Goal: Task Accomplishment & Management: Manage account settings

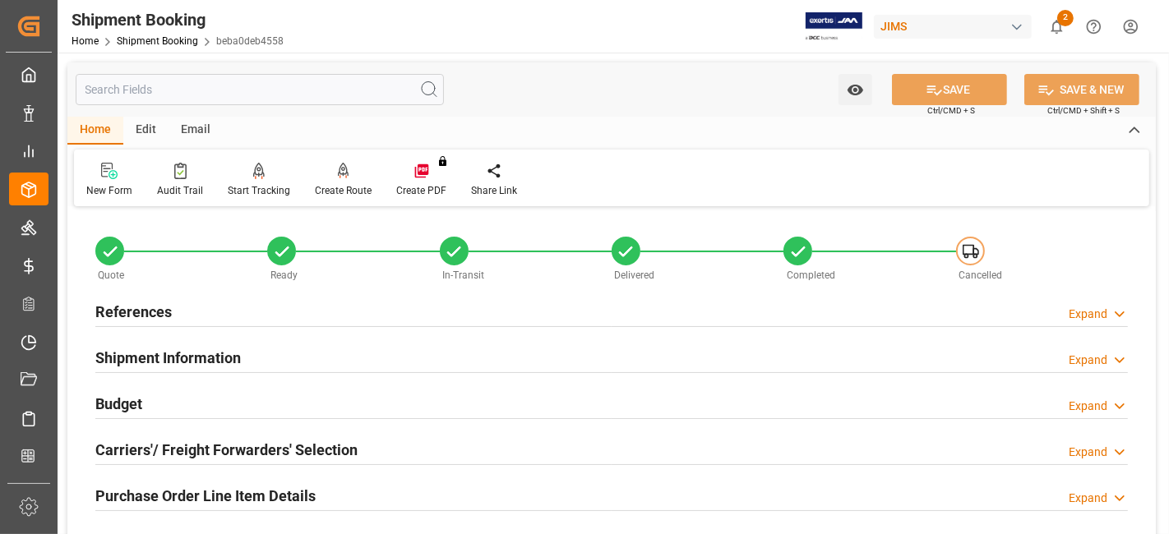
click at [175, 311] on div "References Expand" at bounding box center [611, 310] width 1032 height 31
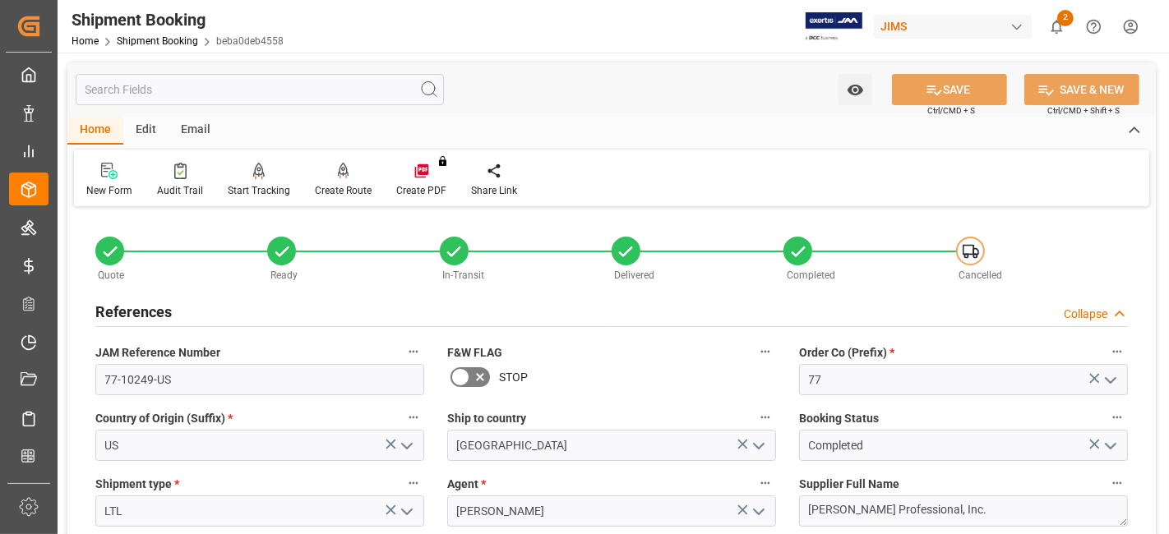
click at [175, 311] on div "References Collapse" at bounding box center [611, 310] width 1032 height 31
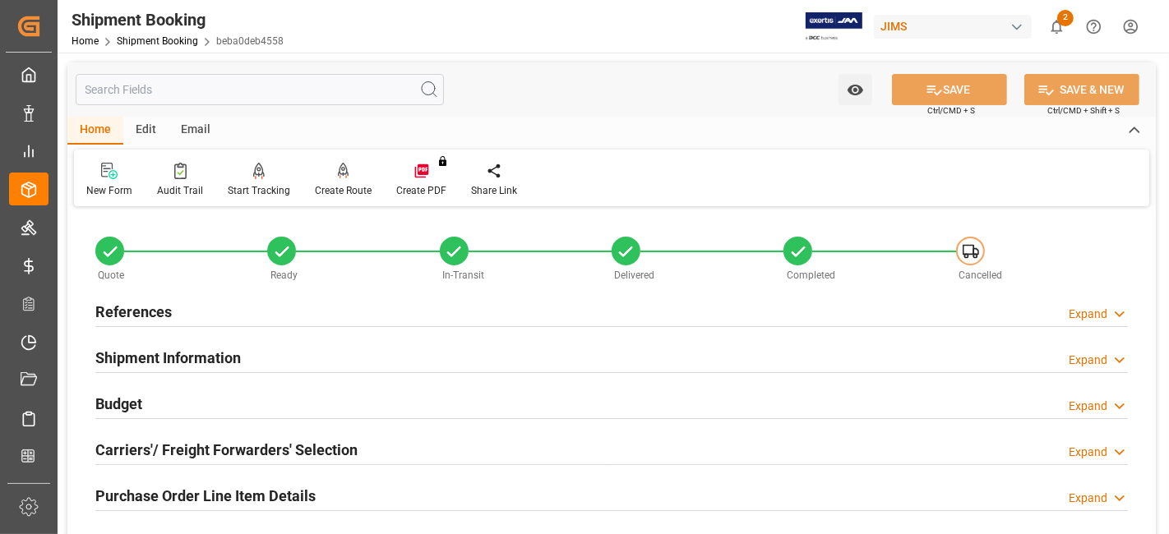
click at [174, 305] on div "References Expand" at bounding box center [611, 310] width 1032 height 31
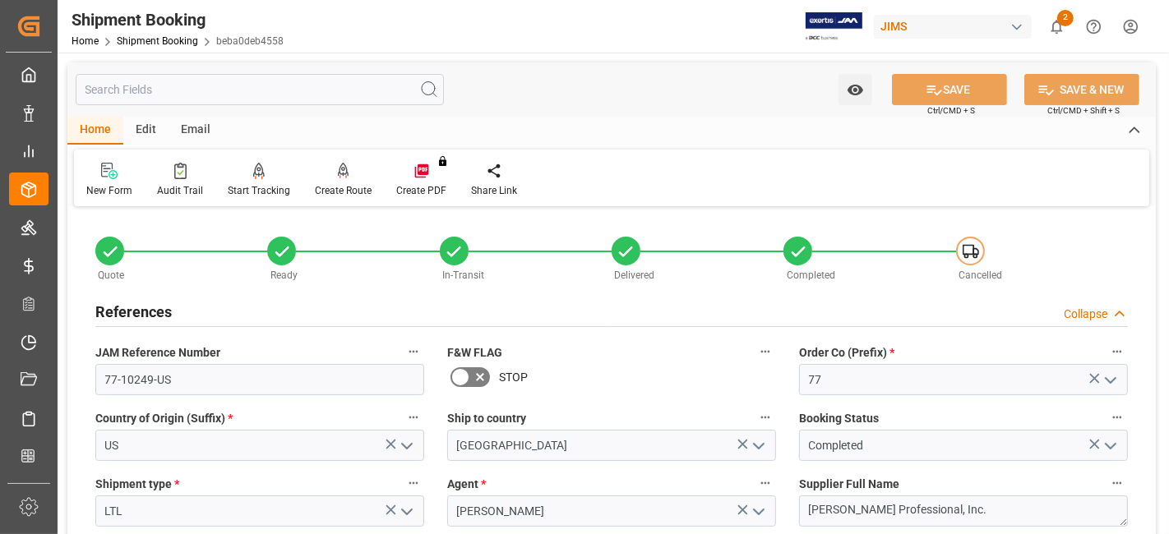
click at [174, 305] on div "References Collapse" at bounding box center [611, 310] width 1032 height 31
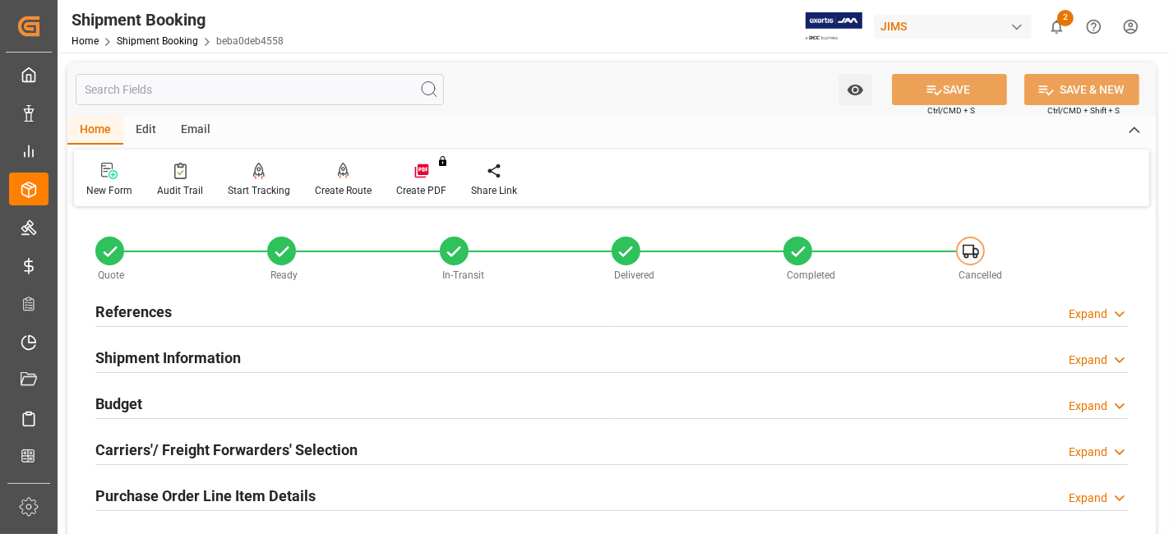
click at [174, 305] on div "References Expand" at bounding box center [611, 310] width 1032 height 31
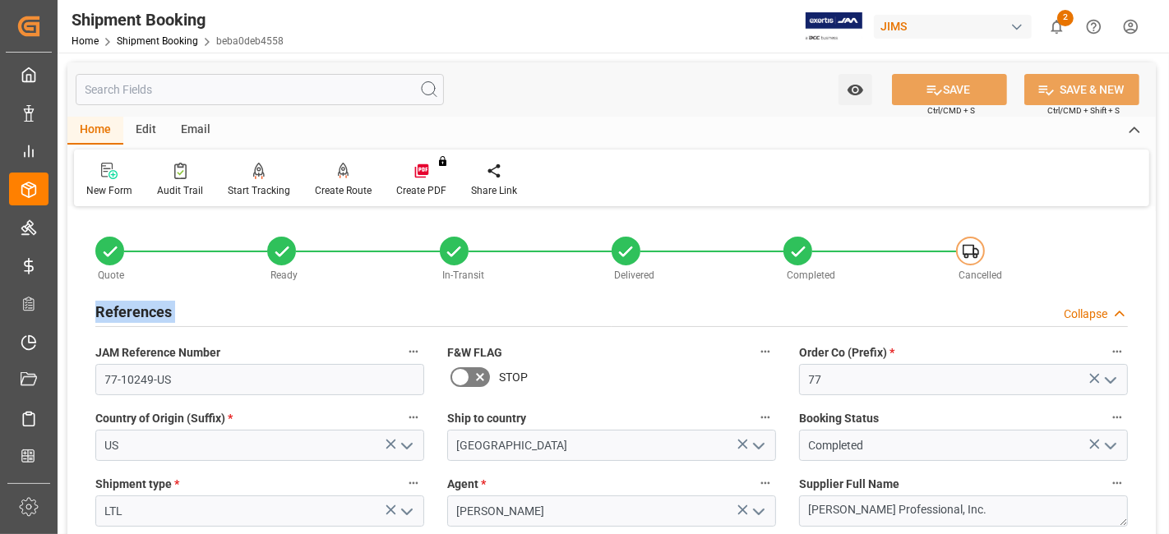
click at [173, 305] on div "References Collapse" at bounding box center [611, 310] width 1032 height 31
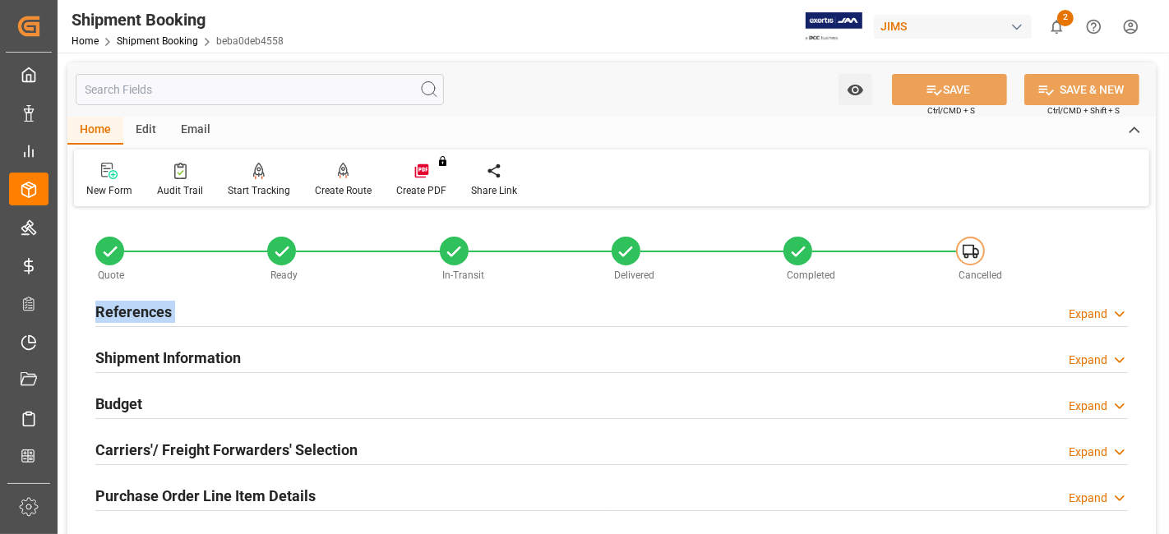
click at [168, 313] on h2 "References" at bounding box center [133, 312] width 76 height 22
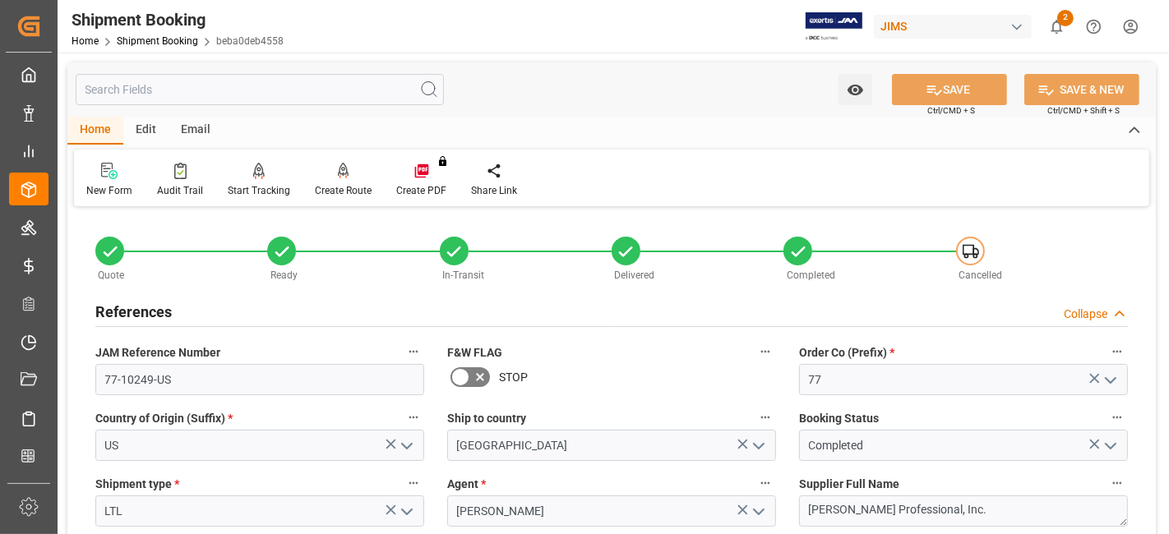
click at [171, 313] on div "References Collapse" at bounding box center [611, 310] width 1032 height 31
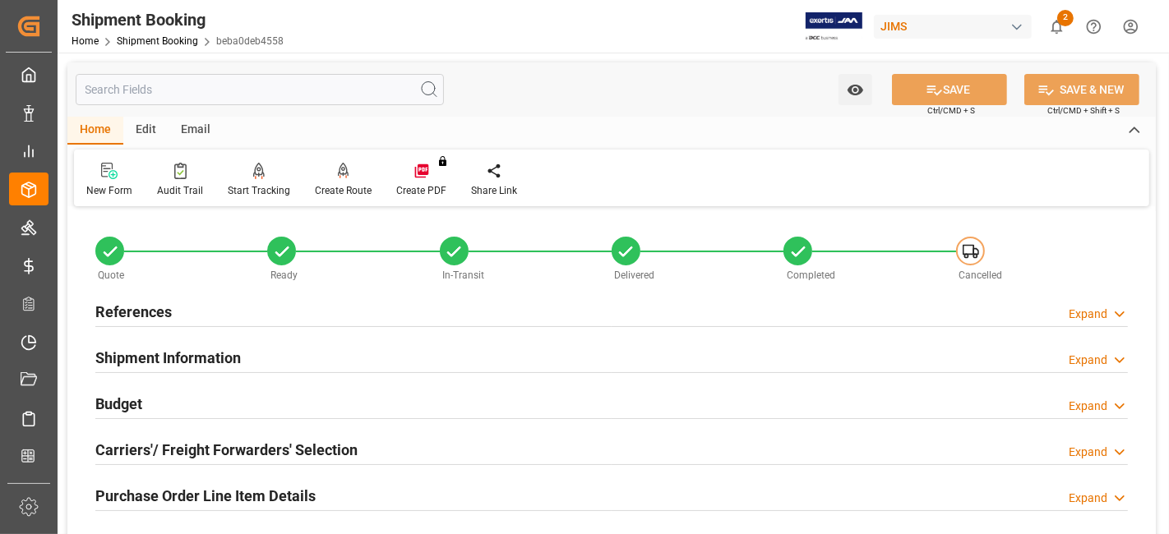
click at [171, 311] on div "References Expand" at bounding box center [611, 310] width 1032 height 31
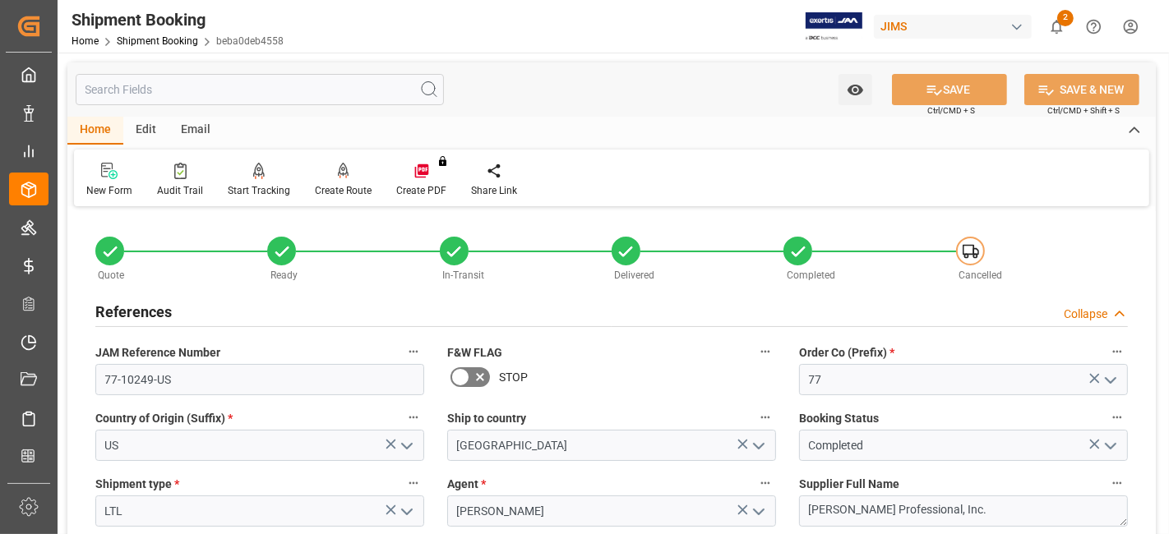
click at [171, 302] on div "References Collapse" at bounding box center [611, 310] width 1032 height 31
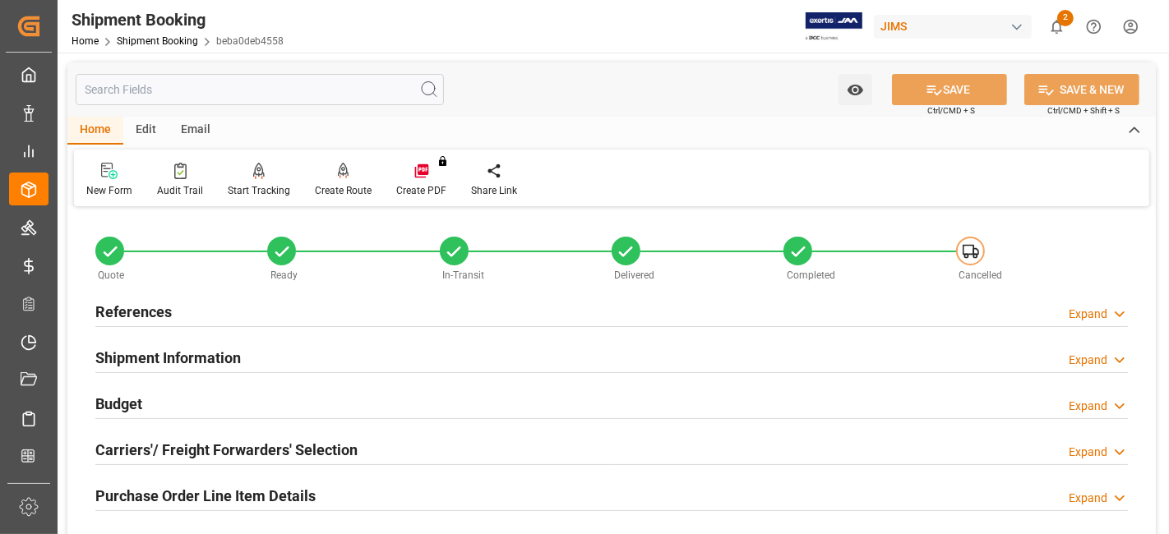
click at [167, 318] on h2 "References" at bounding box center [133, 312] width 76 height 22
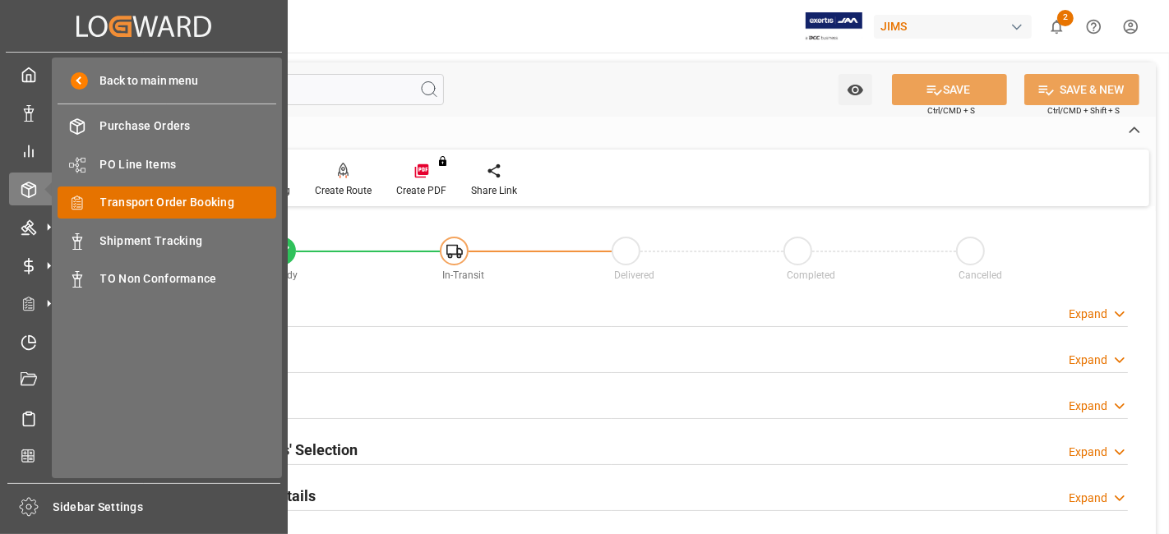
click at [208, 203] on span "Transport Order Booking" at bounding box center [188, 202] width 177 height 17
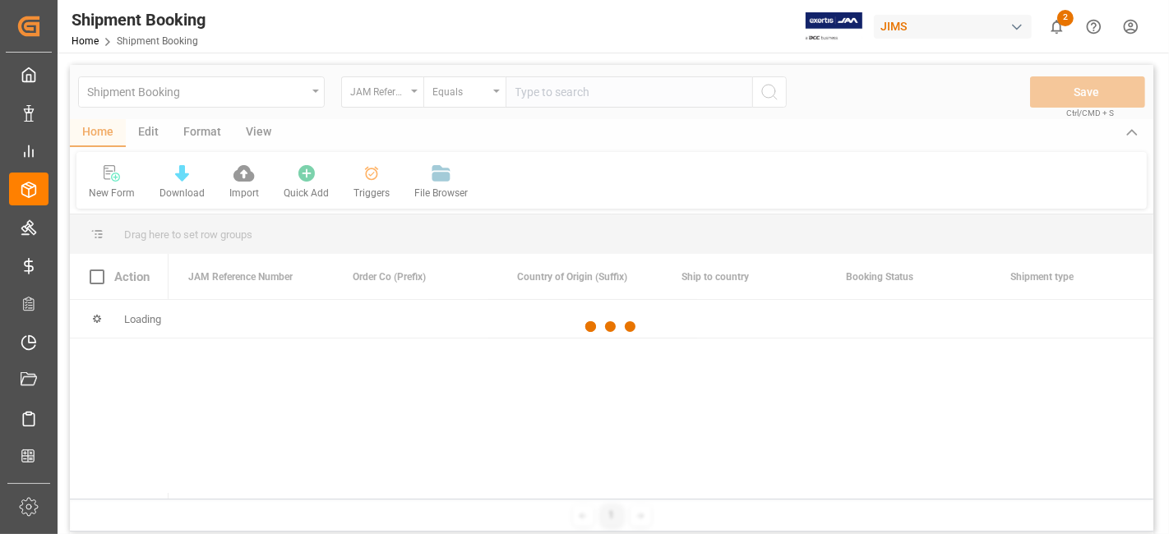
click at [538, 91] on div at bounding box center [611, 327] width 1083 height 524
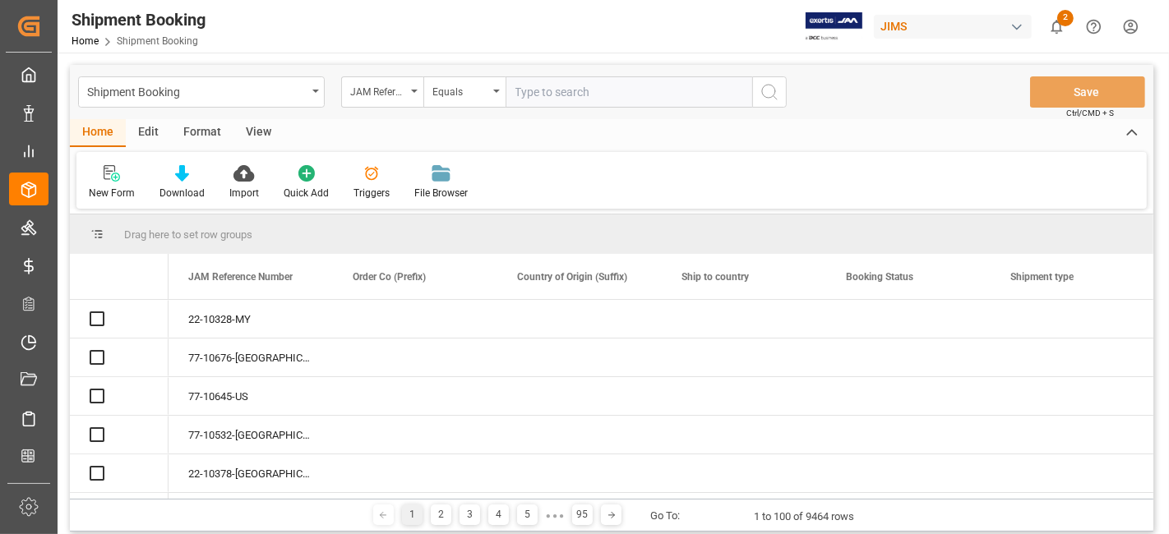
click at [538, 91] on input "text" at bounding box center [628, 91] width 247 height 31
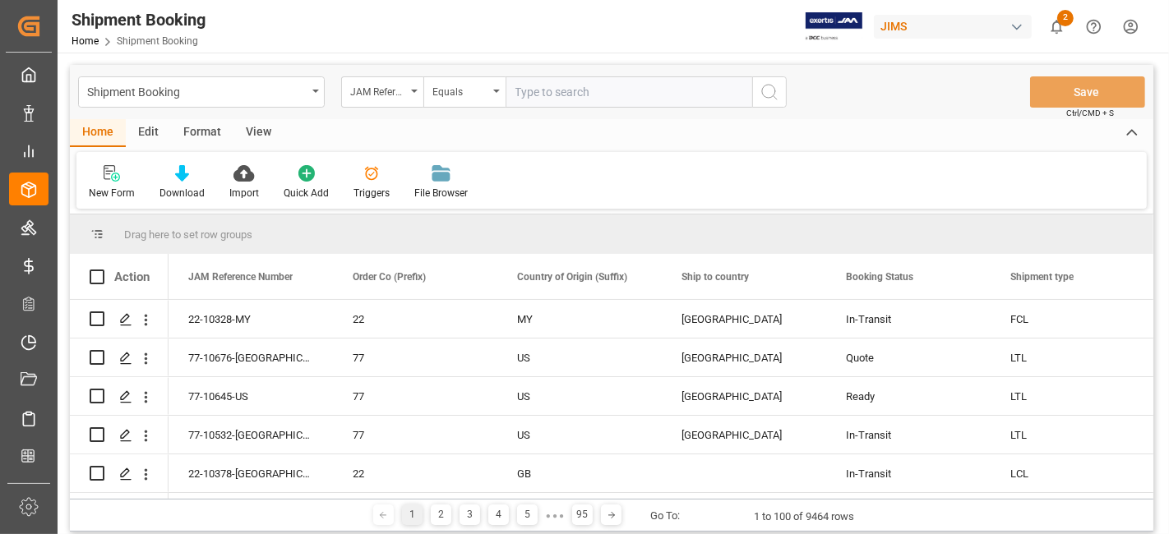
paste input "77-10418-US"
type input "77-10418-US"
click at [787, 95] on div "Shipment Booking JAM Reference Number Equals 77-10418-US Save Ctrl/CMD + S" at bounding box center [611, 92] width 1083 height 54
click at [764, 99] on icon "search button" at bounding box center [769, 92] width 20 height 20
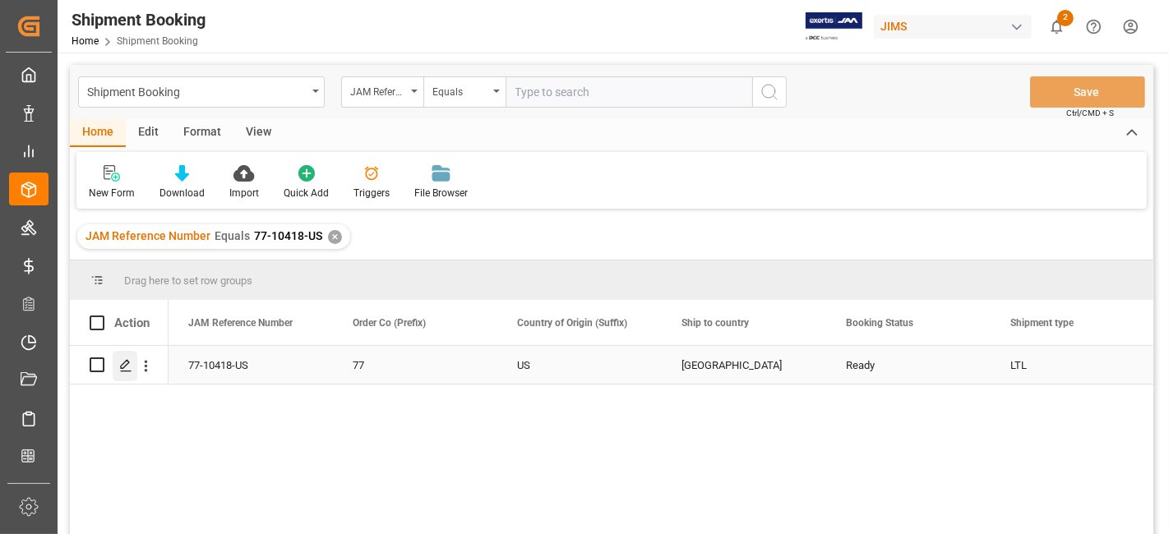
click at [114, 366] on div "Press SPACE to select this row." at bounding box center [125, 366] width 25 height 30
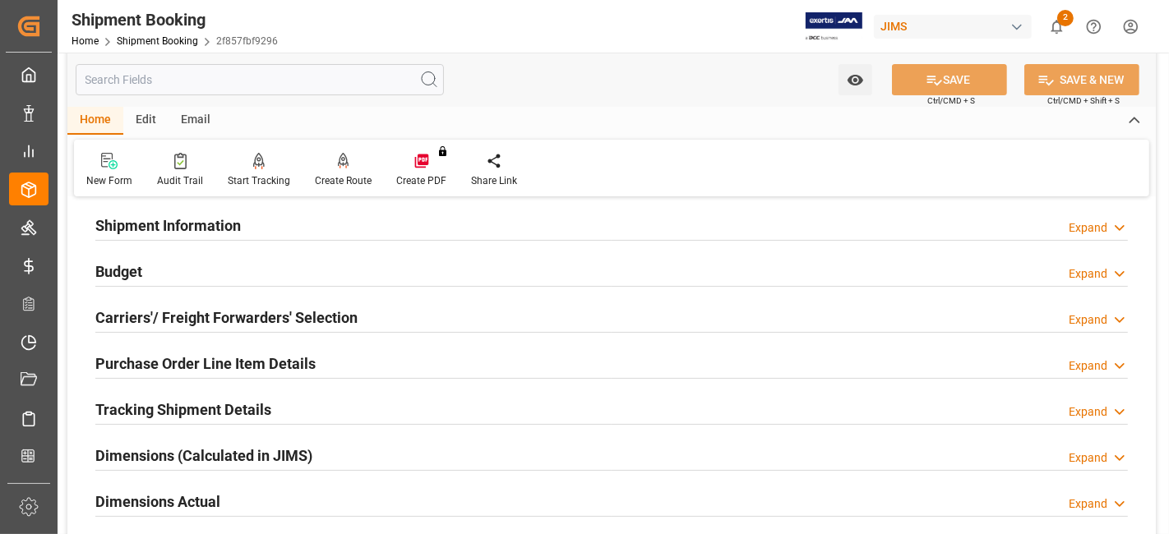
scroll to position [91, 0]
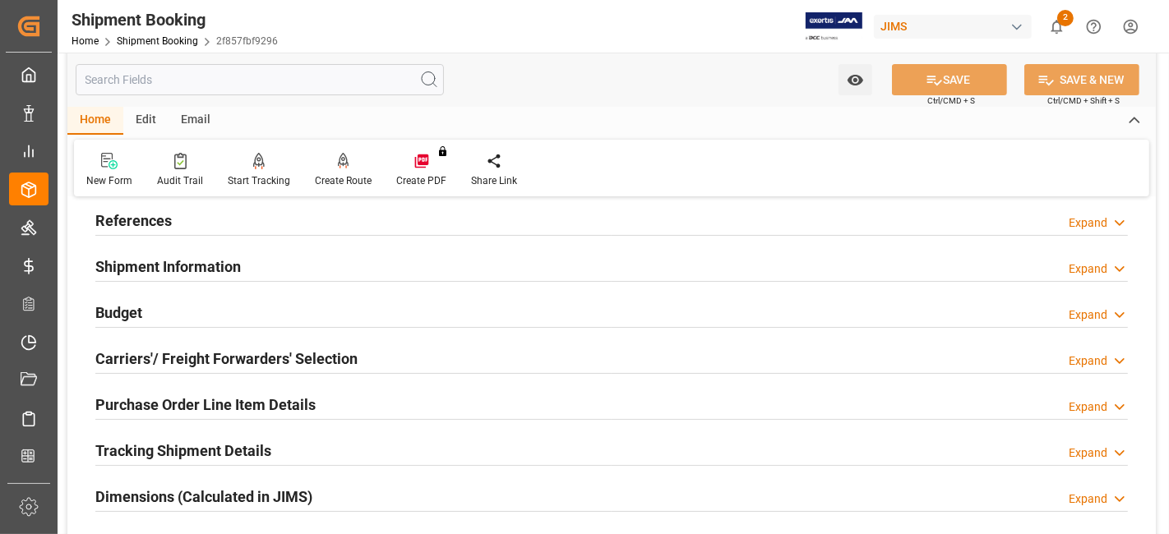
click at [166, 313] on div "Budget Expand" at bounding box center [611, 311] width 1032 height 31
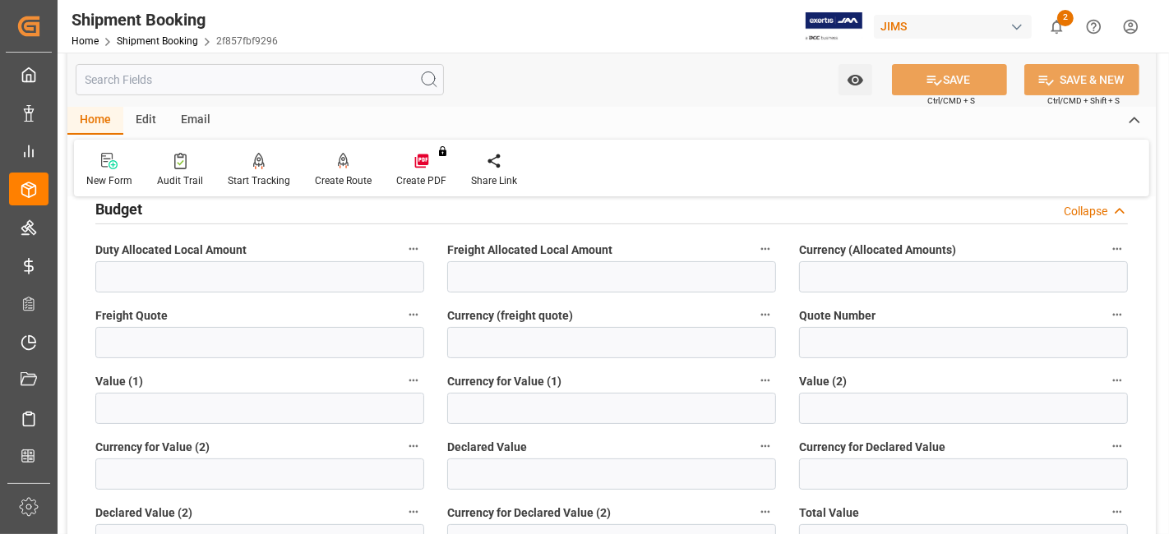
scroll to position [274, 0]
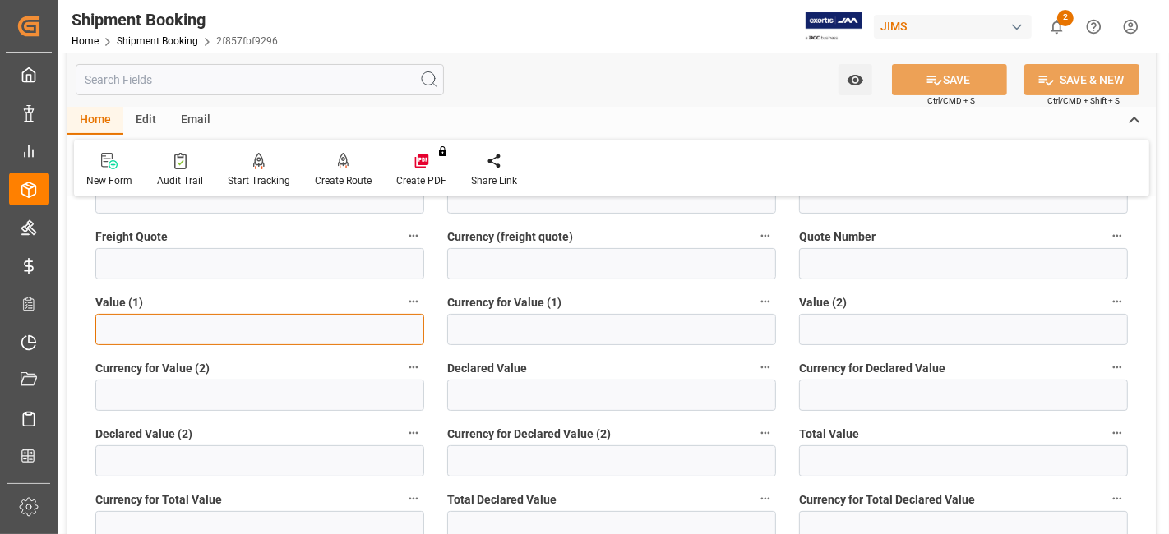
click at [168, 337] on input "text" at bounding box center [259, 329] width 329 height 31
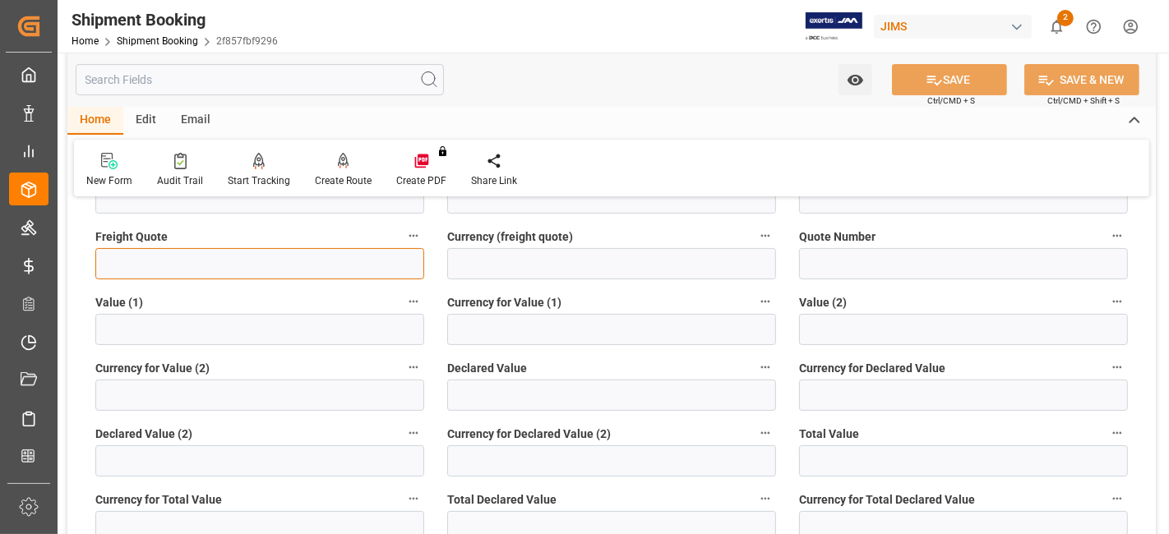
click at [120, 261] on input "text" at bounding box center [259, 263] width 329 height 31
paste input "text"
click at [216, 265] on input "text" at bounding box center [259, 263] width 329 height 31
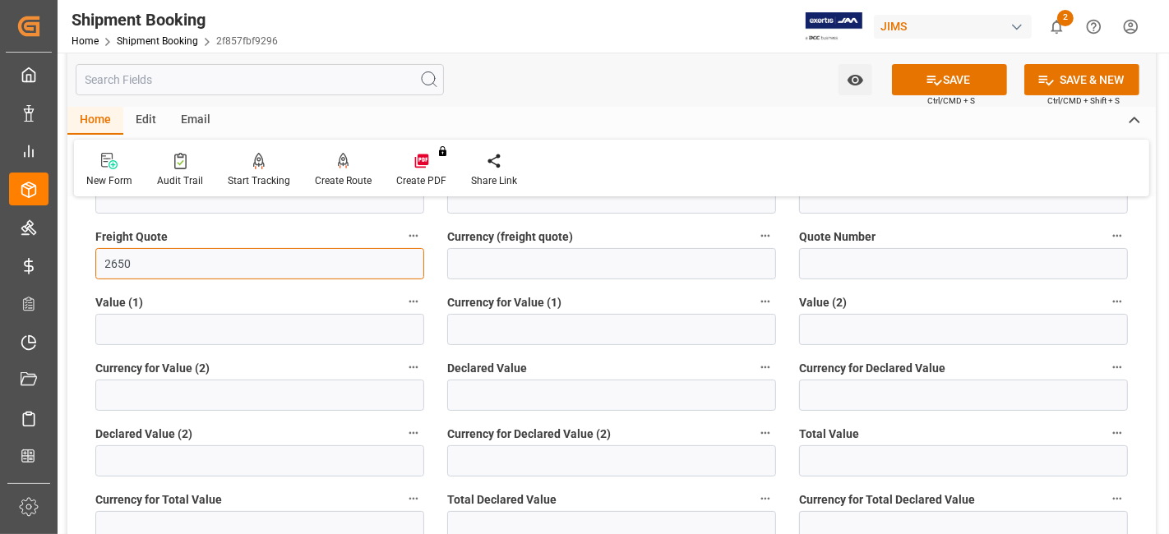
type input "2650"
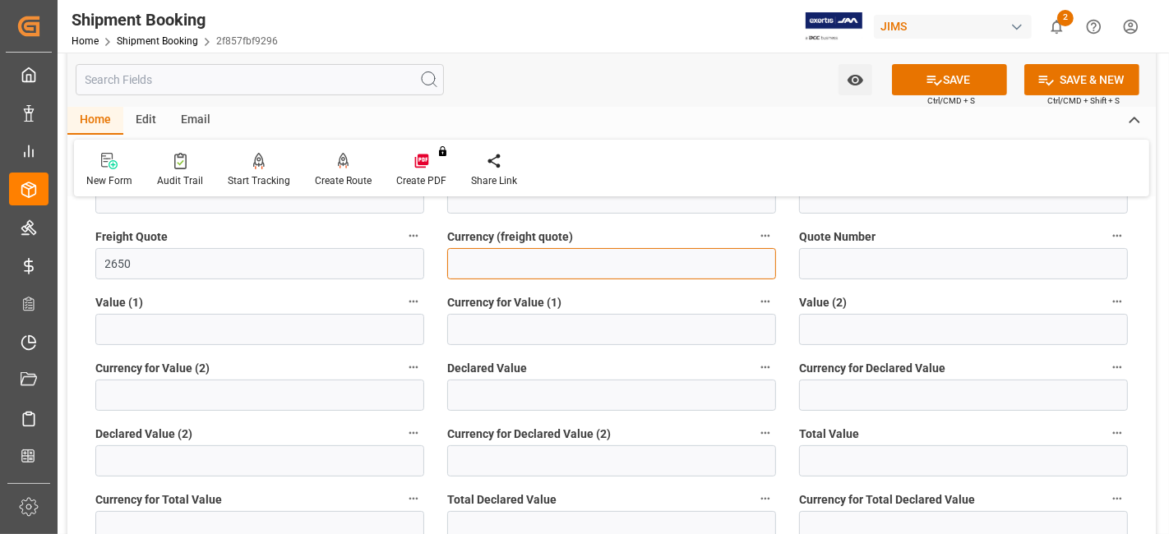
click at [525, 275] on input at bounding box center [611, 263] width 329 height 31
type input "CAD"
click at [925, 74] on icon at bounding box center [933, 80] width 17 height 17
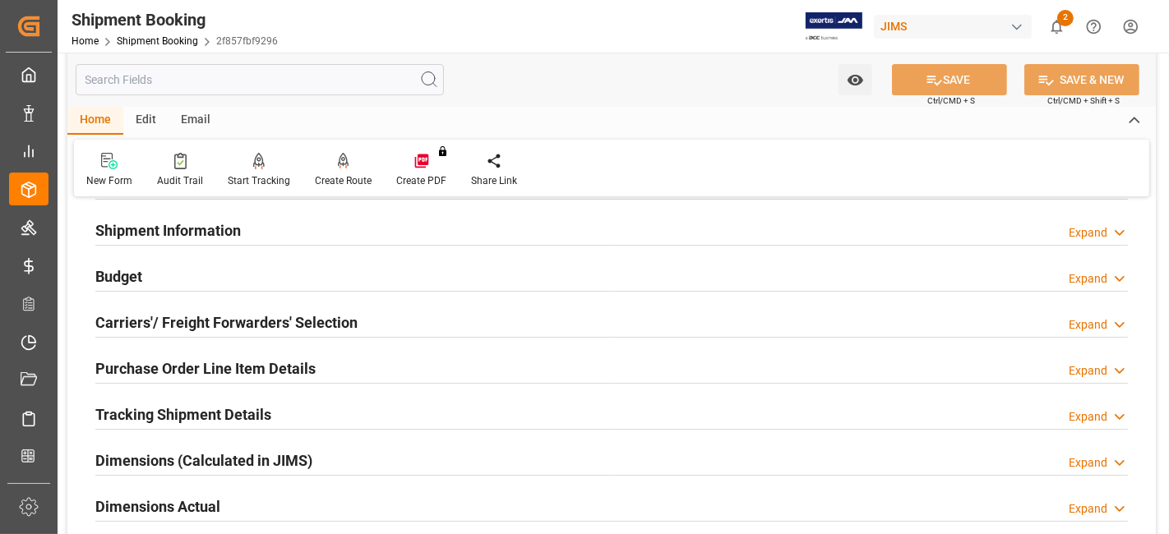
scroll to position [0, 0]
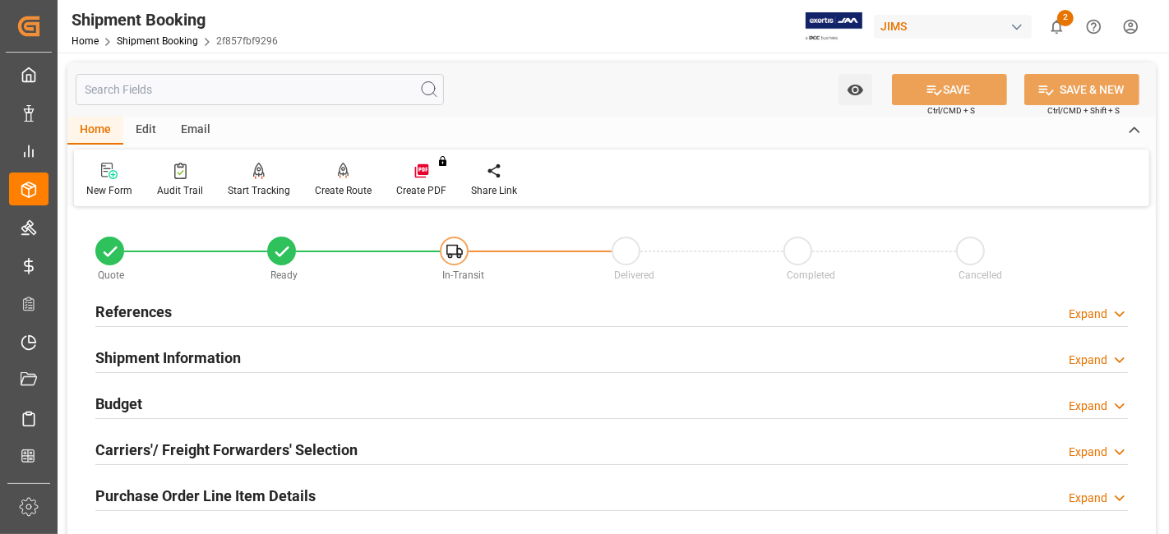
click at [207, 312] on div "References Expand" at bounding box center [611, 310] width 1032 height 31
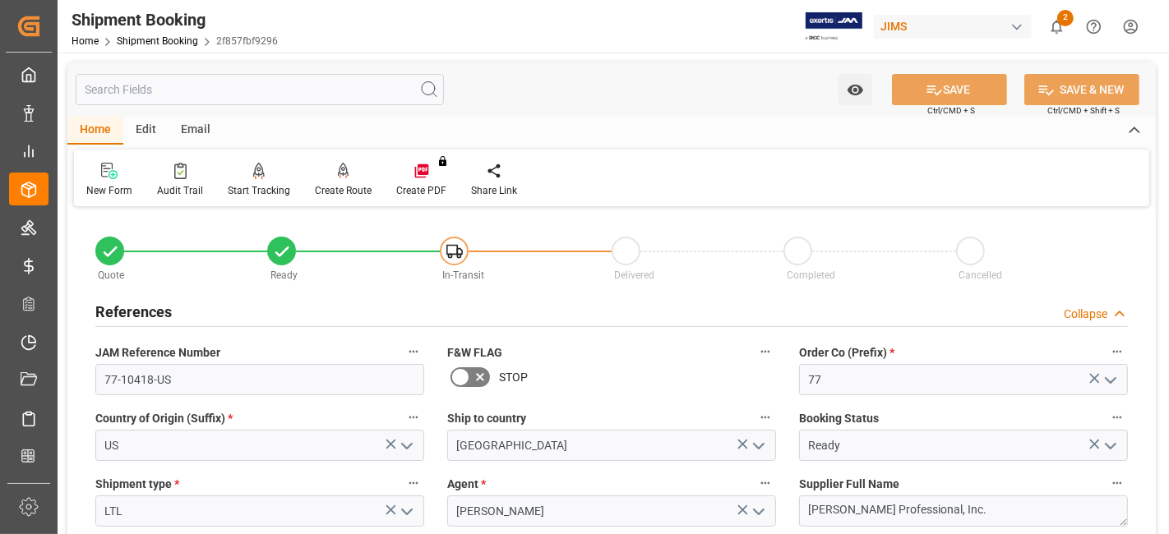
click at [207, 312] on div "References Collapse" at bounding box center [611, 310] width 1032 height 31
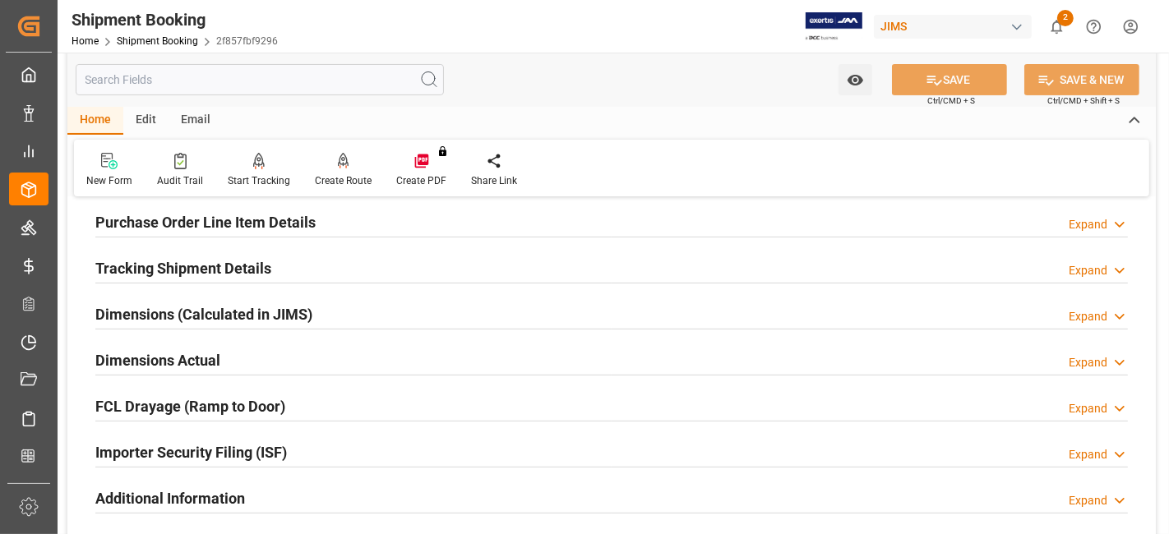
scroll to position [456, 0]
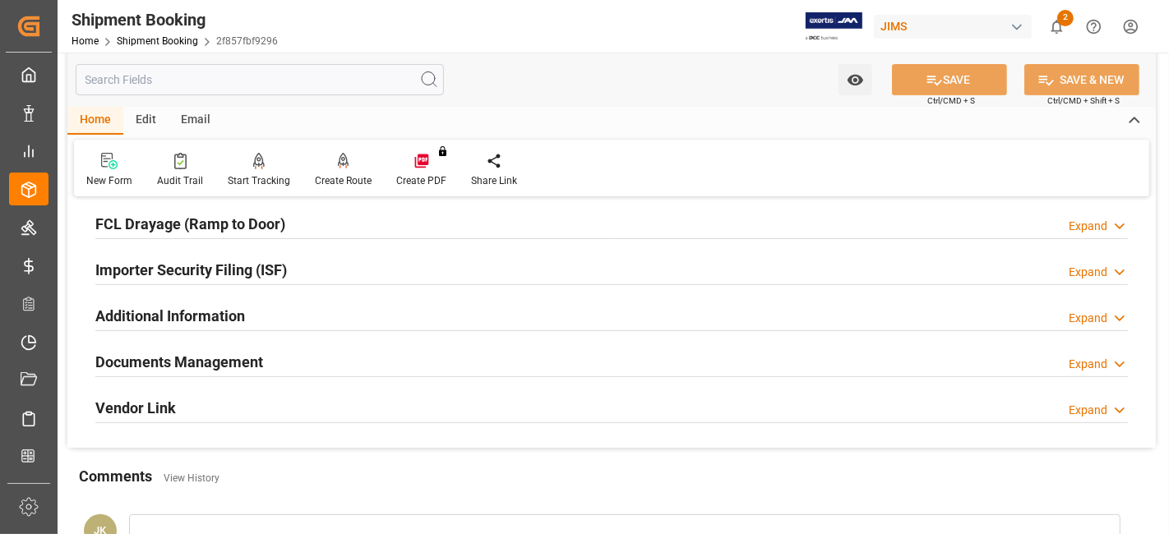
click at [312, 358] on div "Documents Management Expand" at bounding box center [611, 360] width 1032 height 31
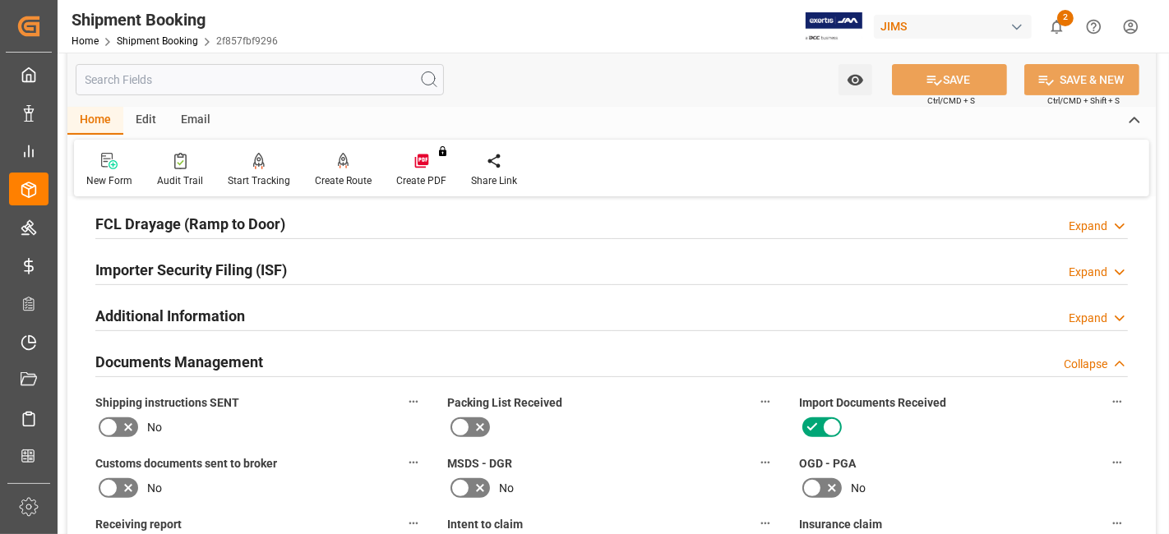
scroll to position [547, 0]
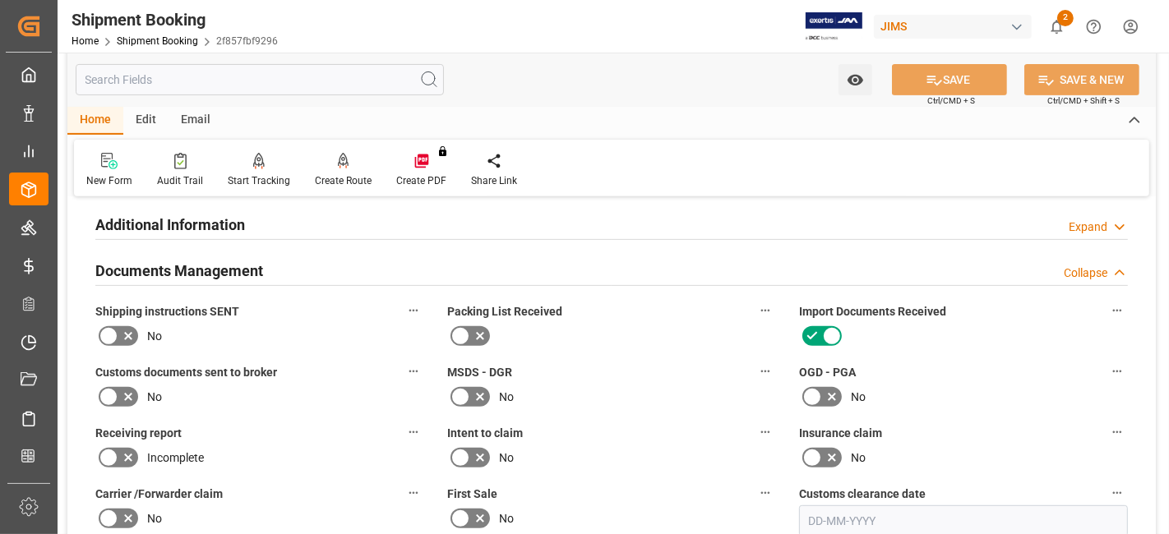
click at [131, 326] on icon at bounding box center [128, 336] width 20 height 20
click at [0, 0] on input "checkbox" at bounding box center [0, 0] width 0 height 0
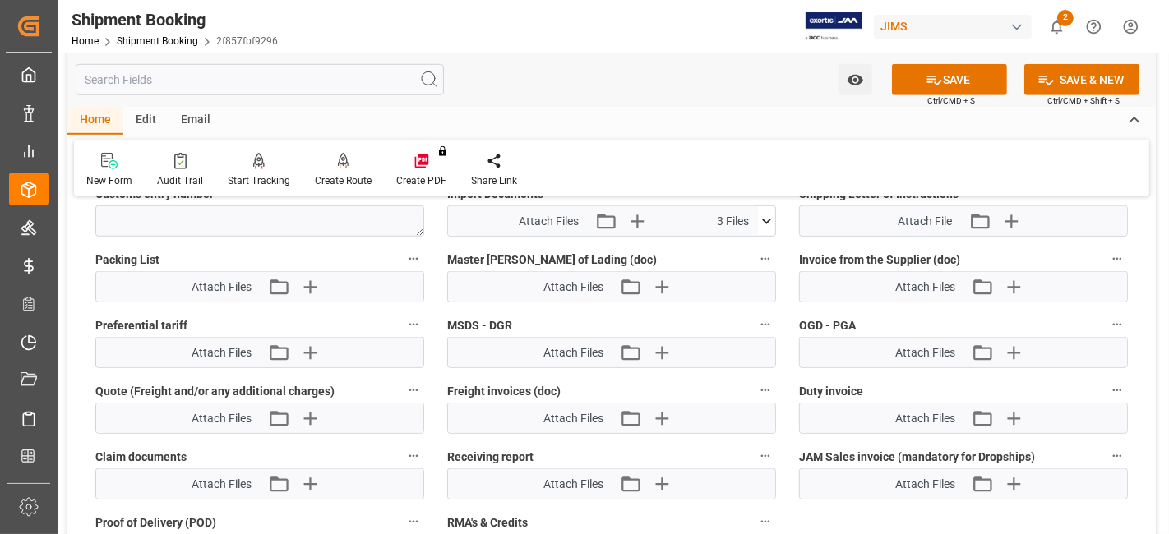
scroll to position [822, 0]
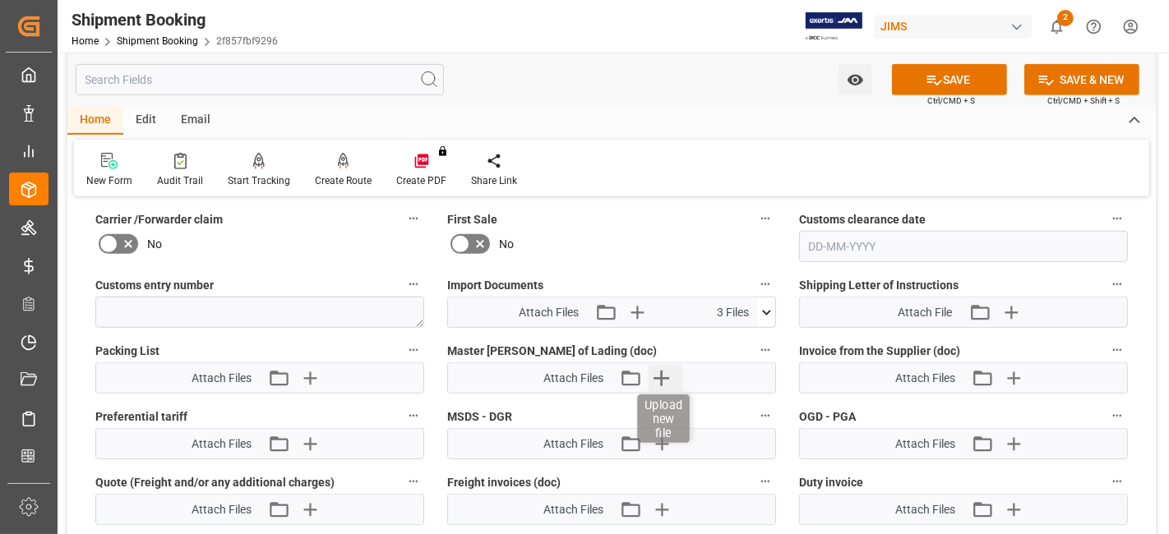
click at [657, 373] on icon "button" at bounding box center [661, 378] width 26 height 26
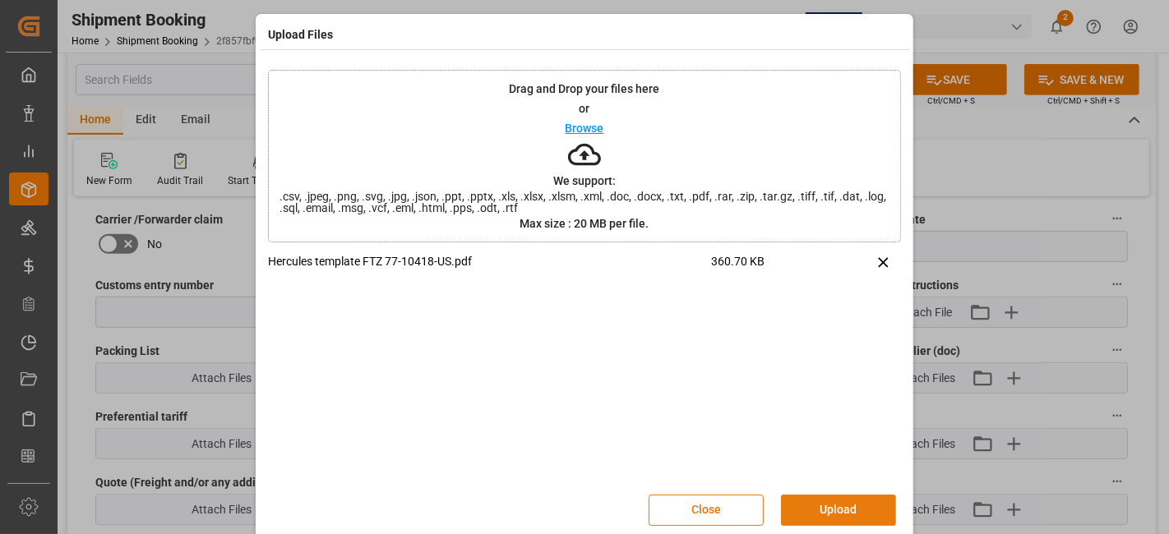
click at [831, 496] on button "Upload" at bounding box center [838, 510] width 115 height 31
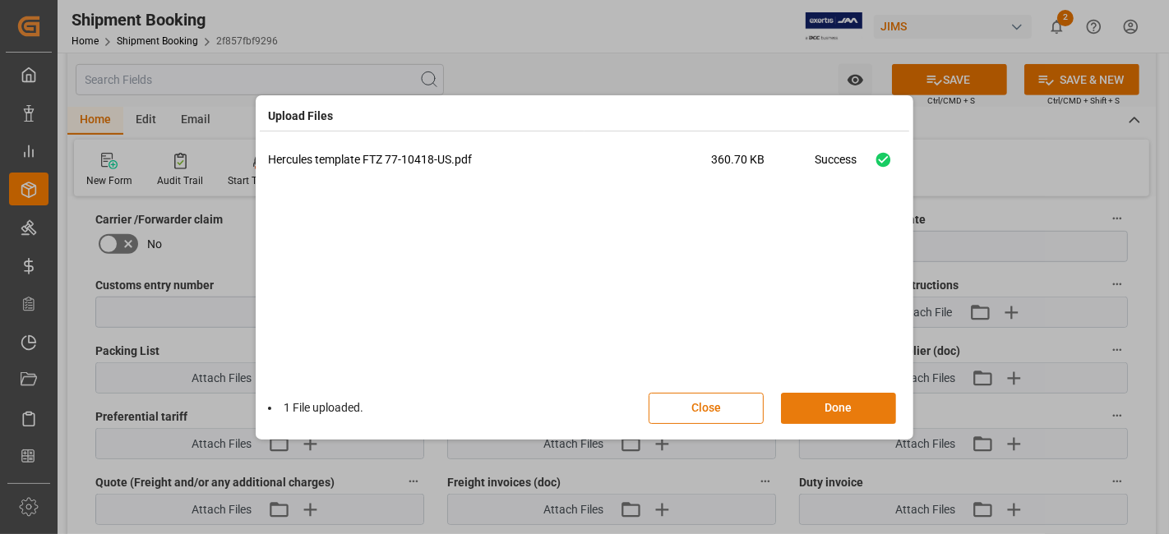
click at [826, 407] on button "Done" at bounding box center [838, 408] width 115 height 31
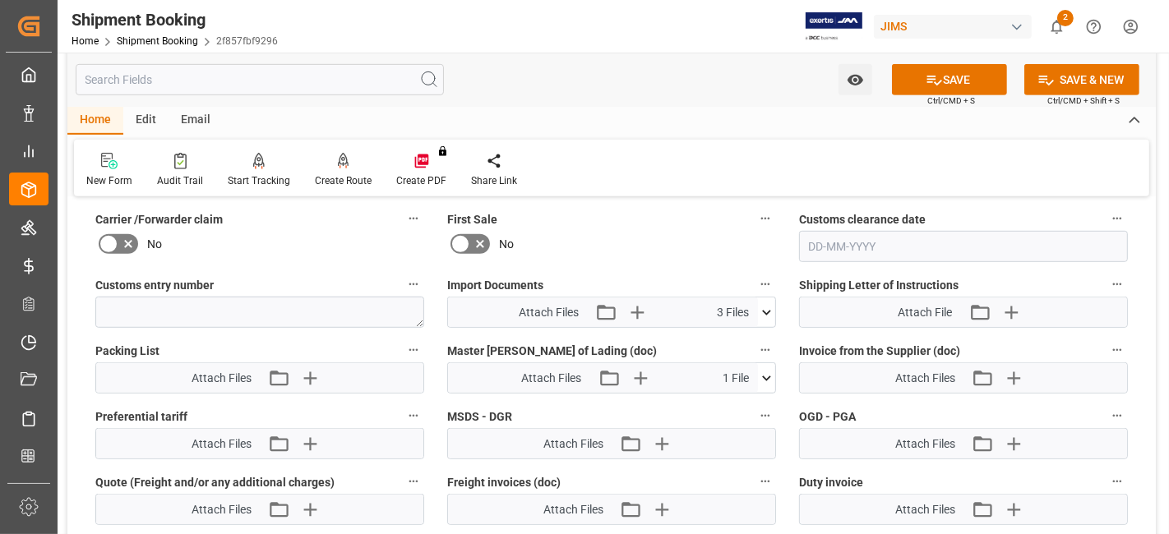
click at [948, 83] on button "SAVE" at bounding box center [949, 79] width 115 height 31
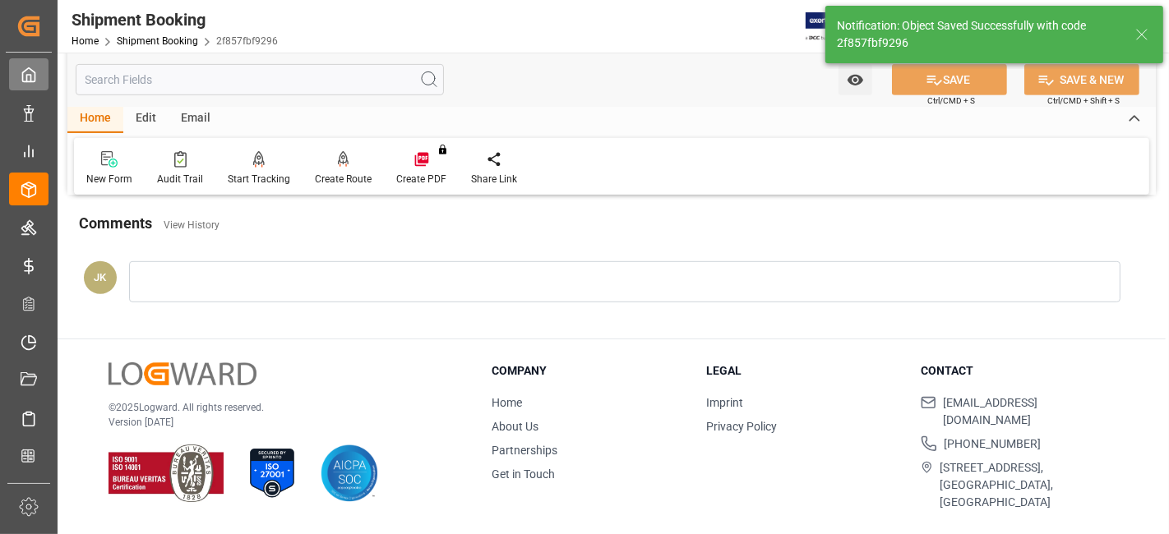
scroll to position [695, 0]
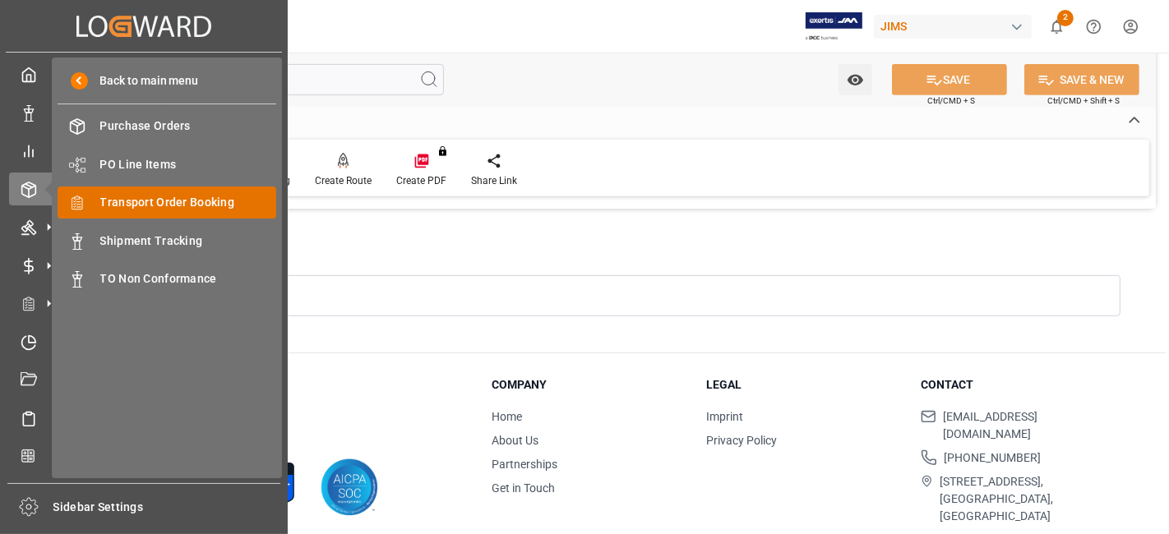
click at [185, 203] on span "Transport Order Booking" at bounding box center [188, 202] width 177 height 17
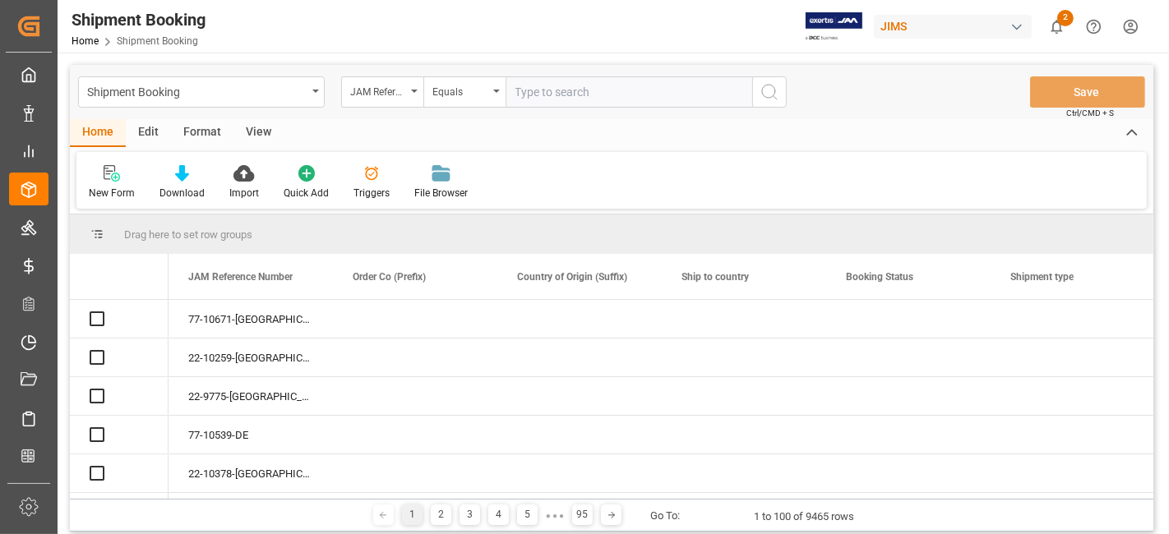
click at [547, 94] on input "text" at bounding box center [628, 91] width 247 height 31
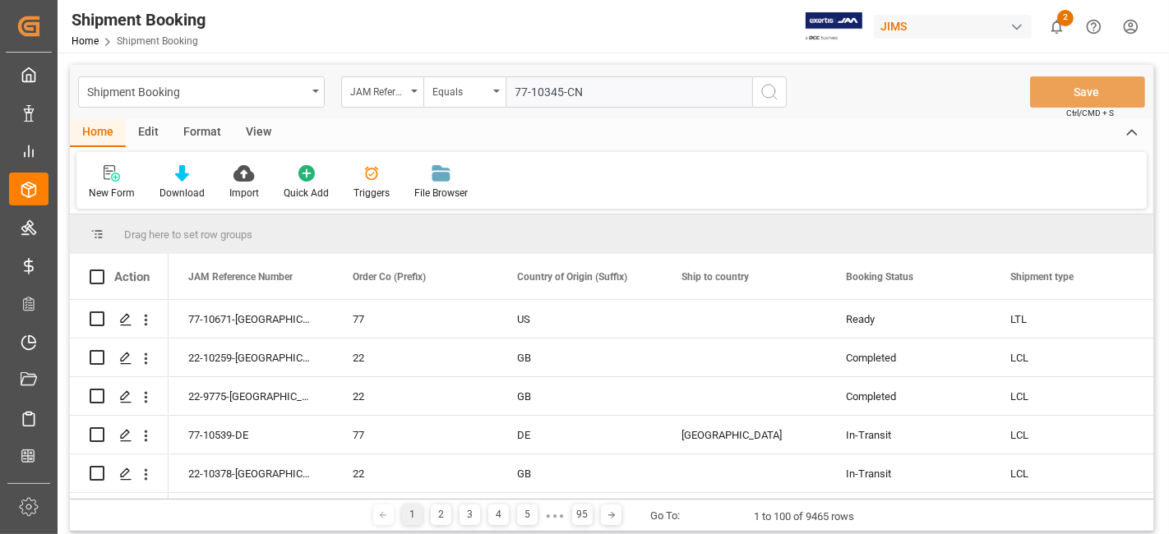
type input "77-10345-CN"
click at [767, 93] on icon "search button" at bounding box center [769, 92] width 20 height 20
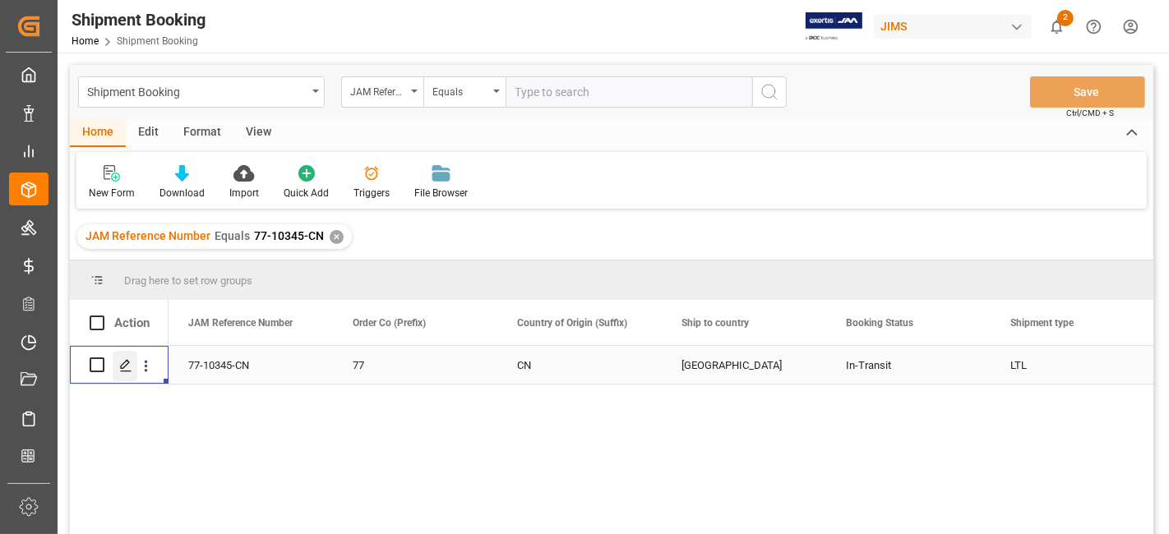
click at [124, 362] on icon "Press SPACE to select this row." at bounding box center [125, 365] width 13 height 13
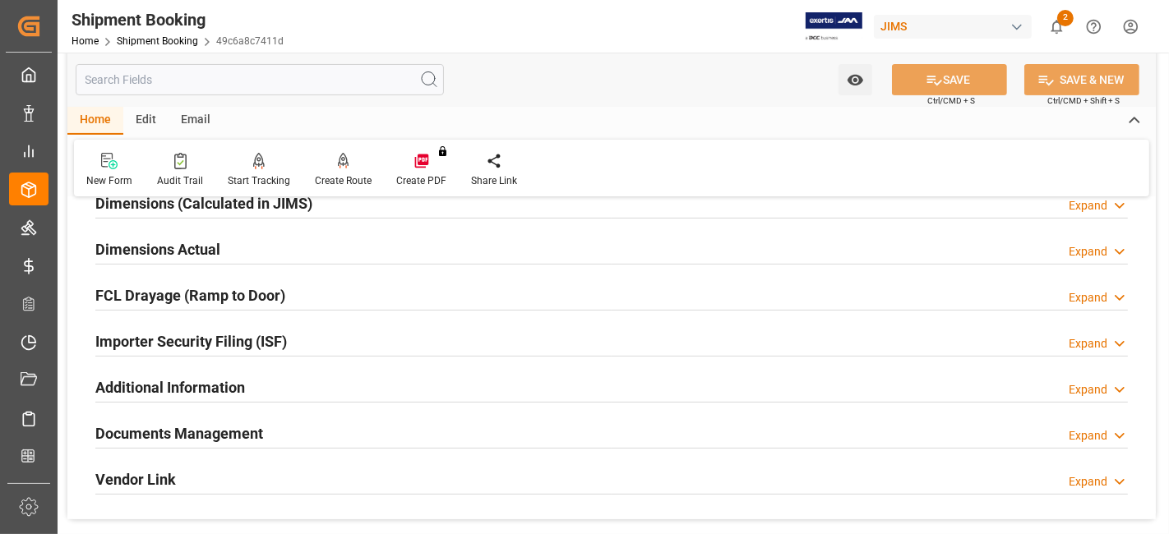
scroll to position [451, 0]
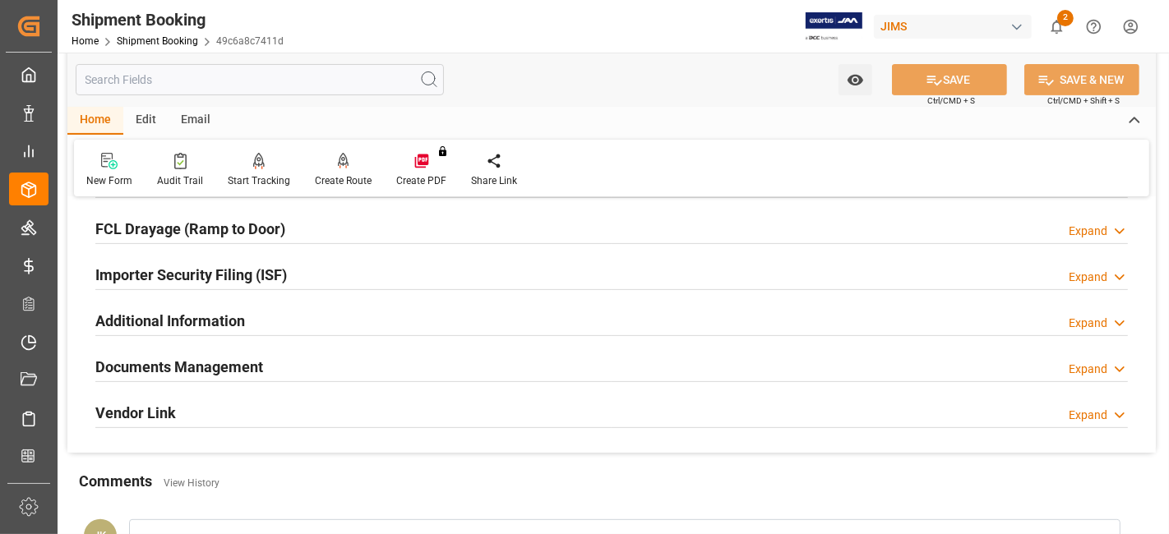
click at [171, 371] on h2 "Documents Management" at bounding box center [179, 367] width 168 height 22
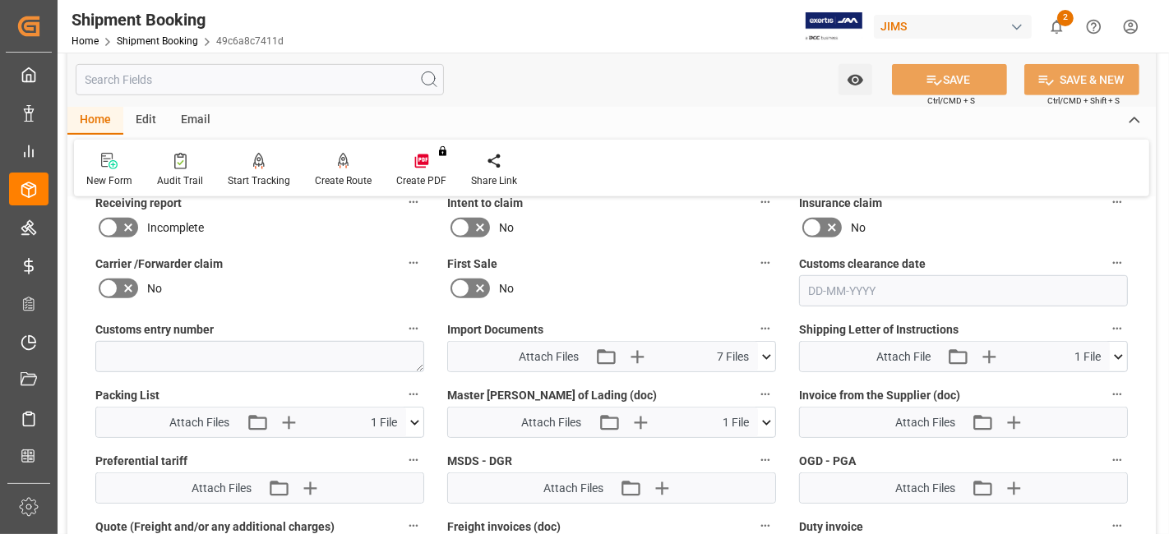
scroll to position [817, 0]
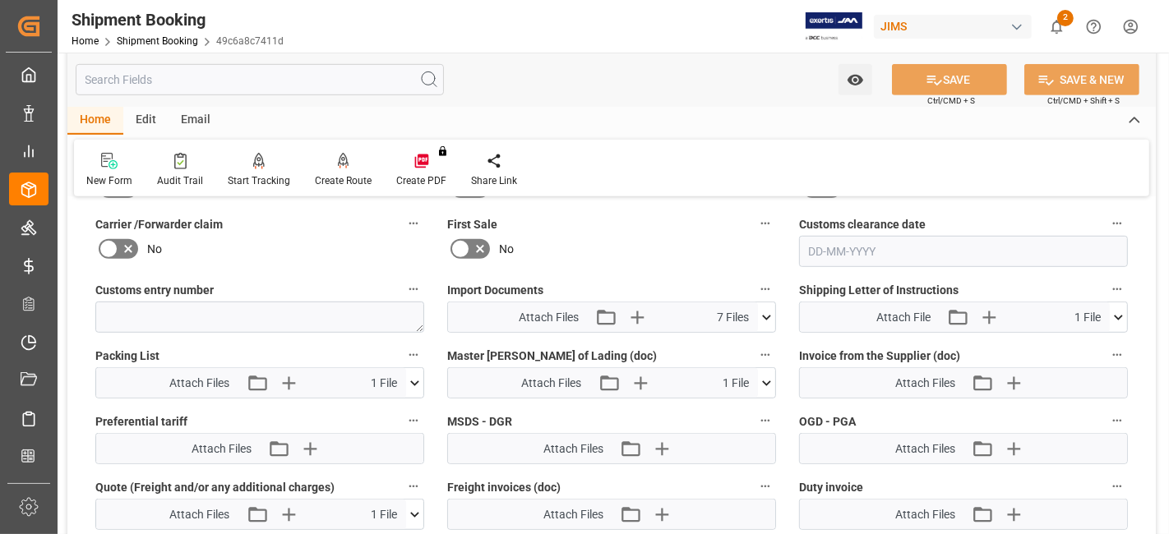
click at [765, 318] on icon at bounding box center [766, 317] width 17 height 17
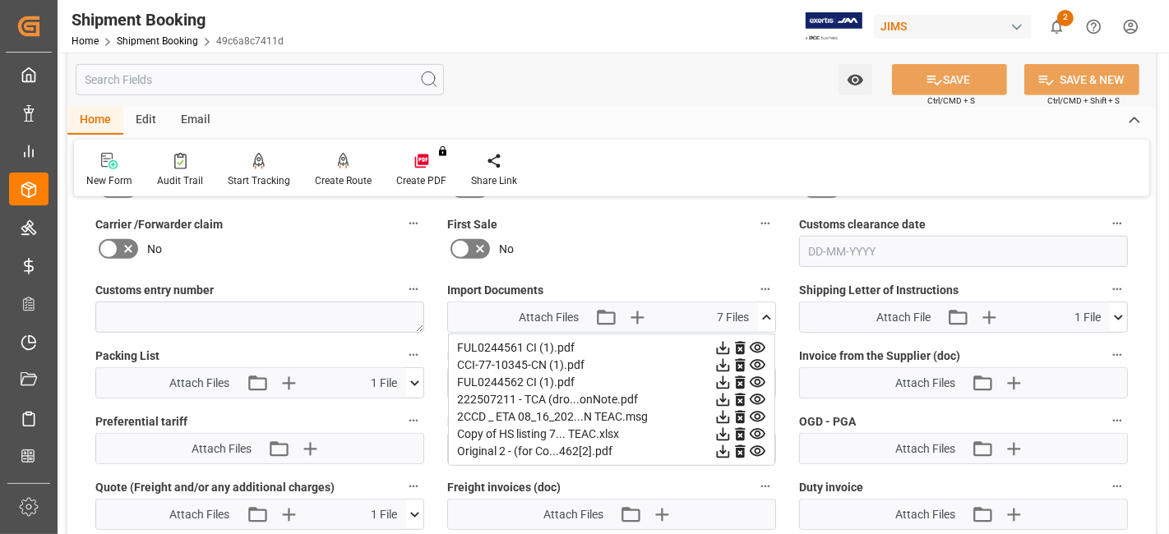
click at [258, 344] on label "Packing List" at bounding box center [259, 355] width 329 height 23
click at [403, 344] on button "Packing List" at bounding box center [413, 354] width 21 height 21
click at [413, 376] on div at bounding box center [584, 267] width 1169 height 534
click at [413, 381] on icon at bounding box center [414, 383] width 9 height 5
click at [714, 357] on icon at bounding box center [722, 347] width 17 height 17
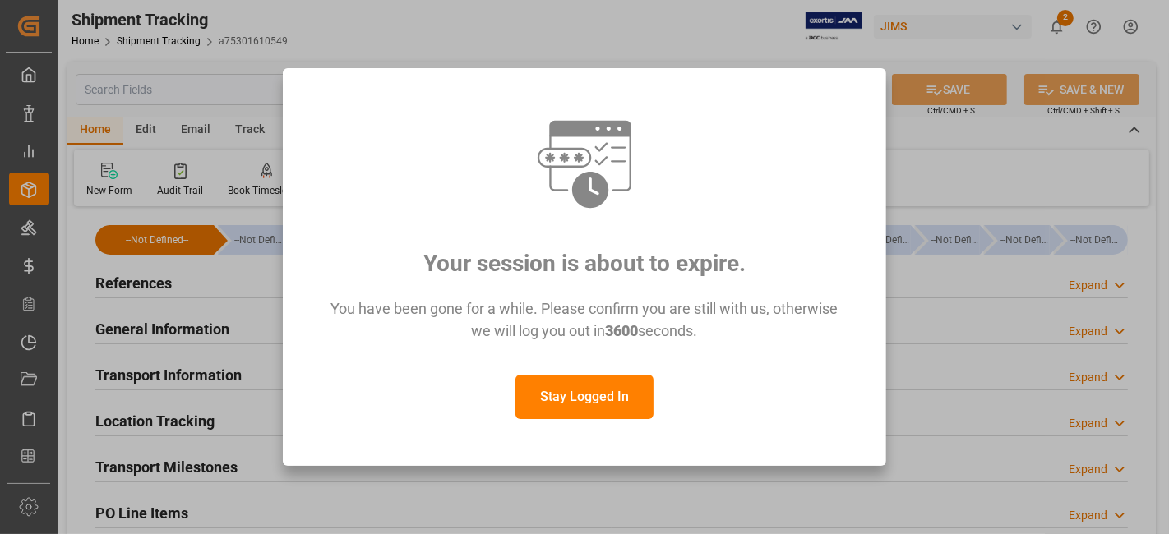
scroll to position [215, 0]
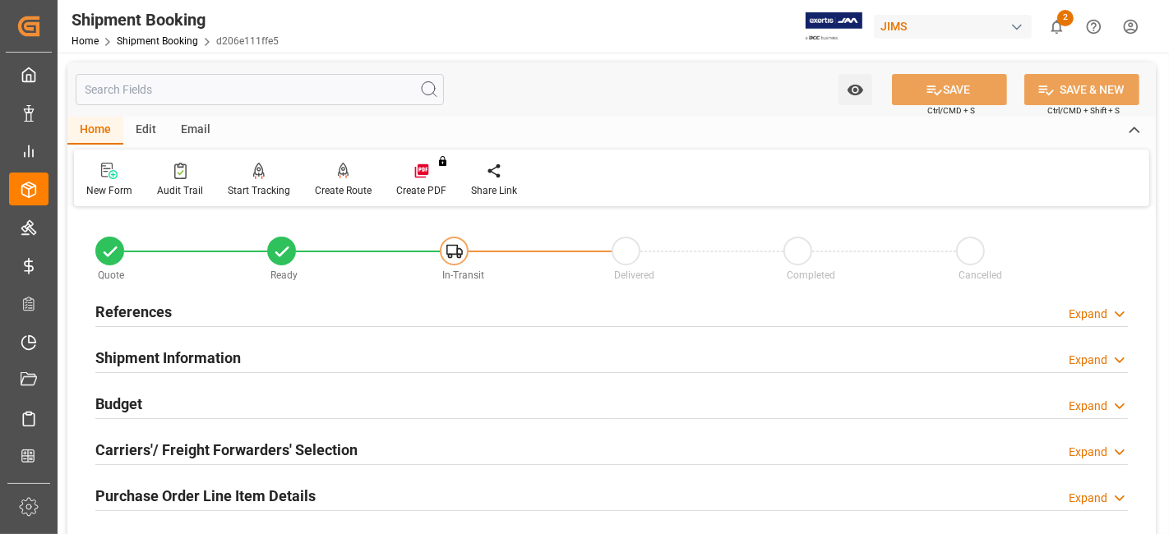
click at [163, 306] on h2 "References" at bounding box center [133, 312] width 76 height 22
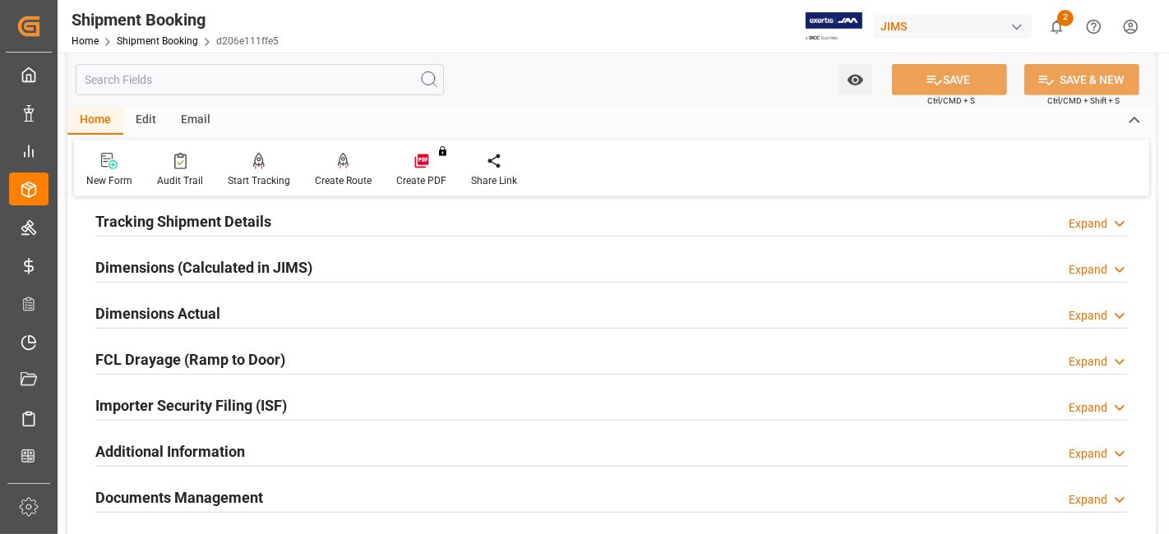
scroll to position [730, 0]
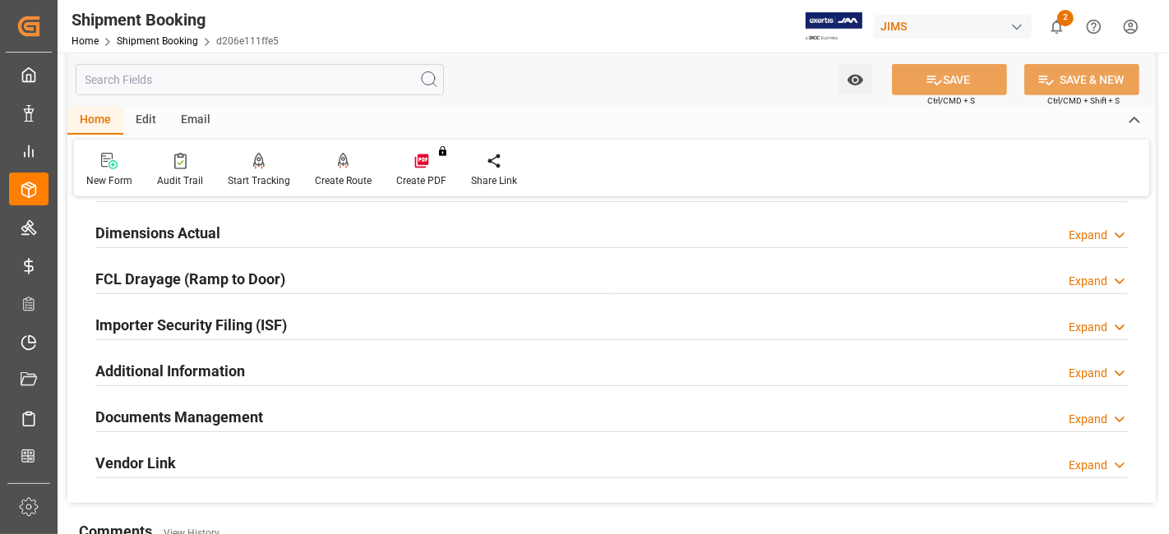
click at [159, 410] on h2 "Documents Management" at bounding box center [179, 417] width 168 height 22
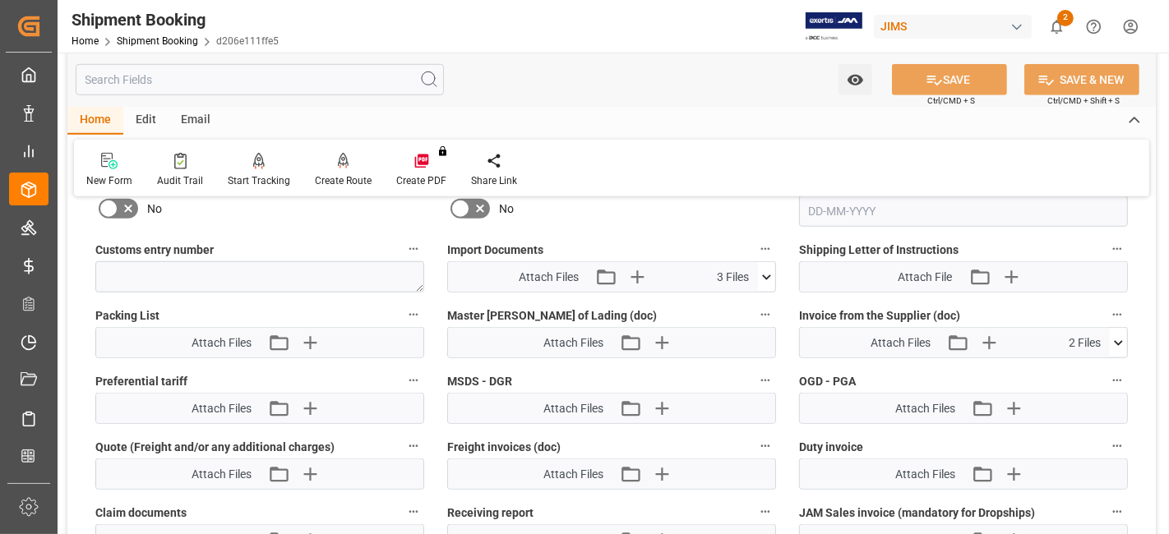
scroll to position [1187, 0]
click at [642, 273] on icon "button" at bounding box center [637, 276] width 26 height 26
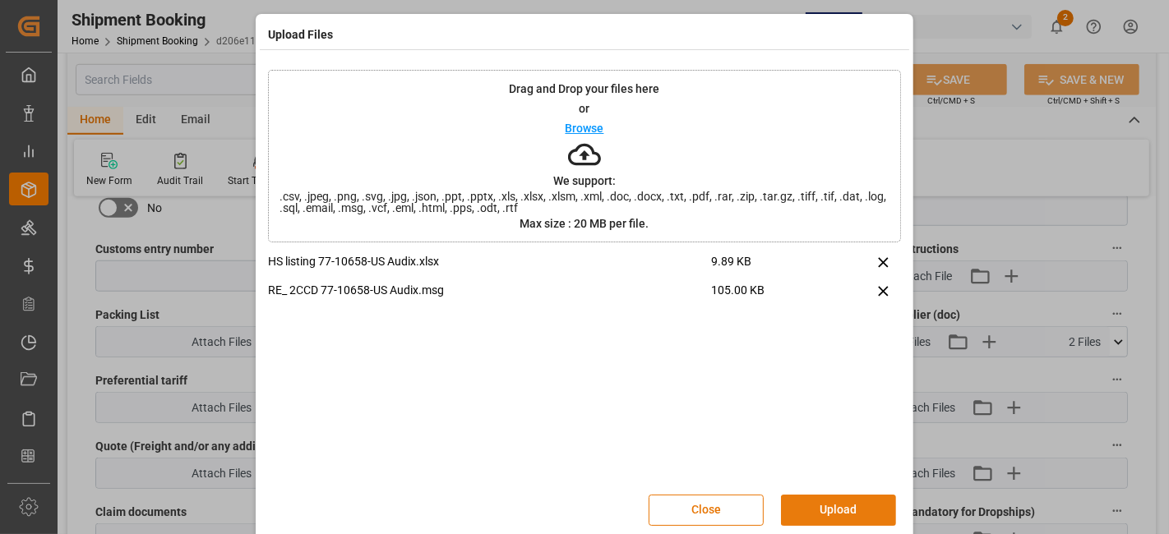
click at [824, 505] on button "Upload" at bounding box center [838, 510] width 115 height 31
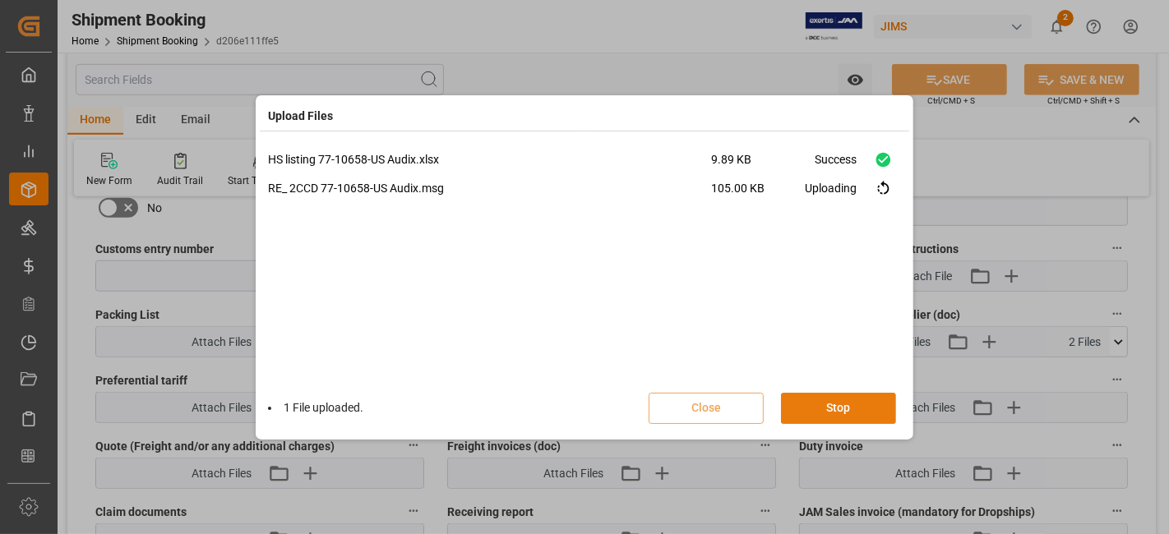
click at [814, 410] on button "Stop" at bounding box center [838, 408] width 115 height 31
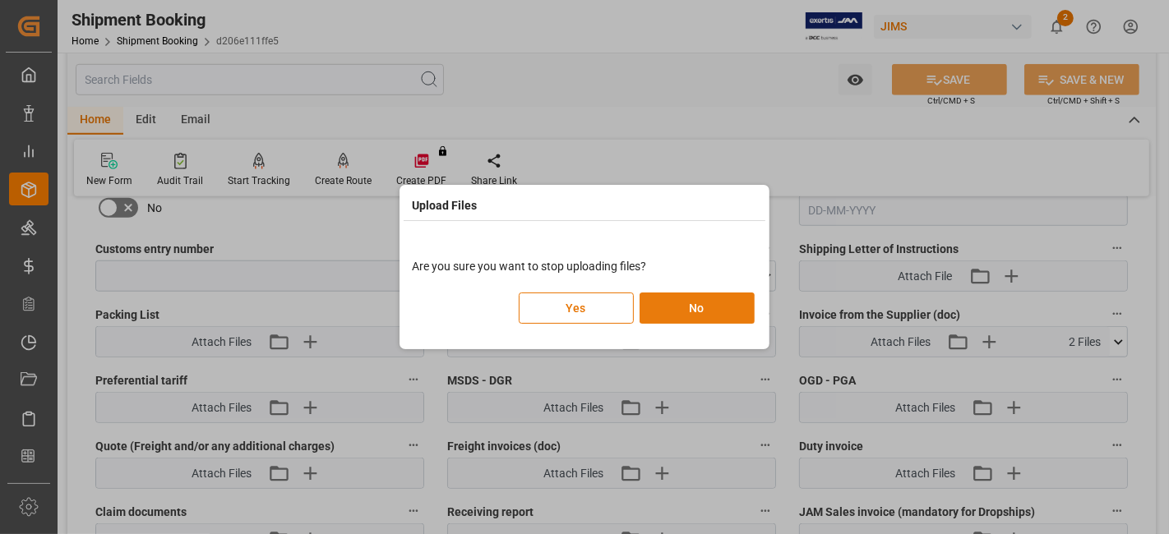
click at [678, 316] on button "No" at bounding box center [696, 308] width 115 height 31
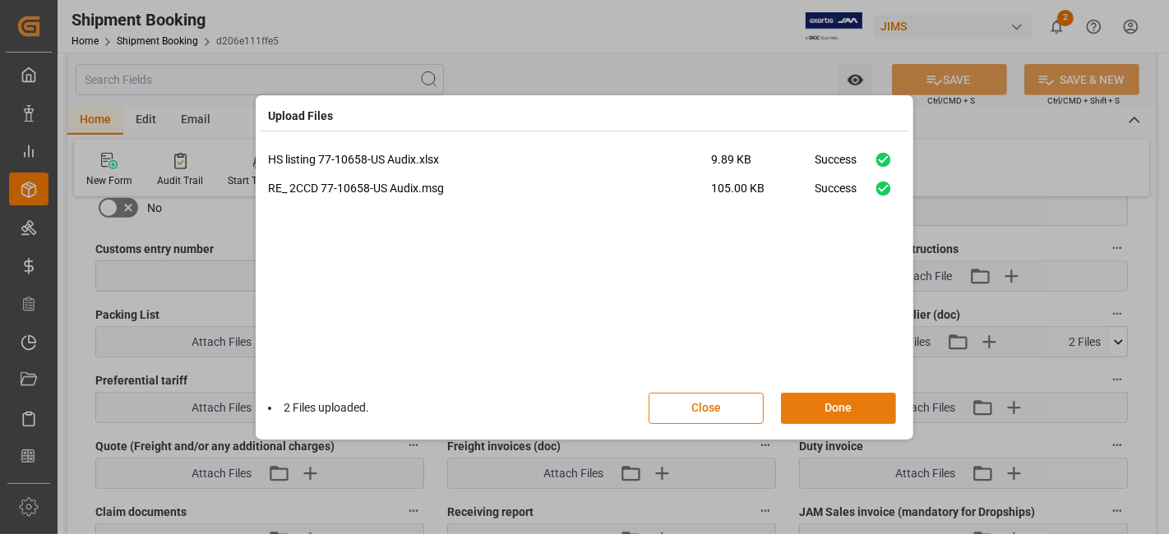
drag, startPoint x: 831, startPoint y: 404, endPoint x: 856, endPoint y: 289, distance: 117.8
click at [831, 404] on button "Done" at bounding box center [838, 408] width 115 height 31
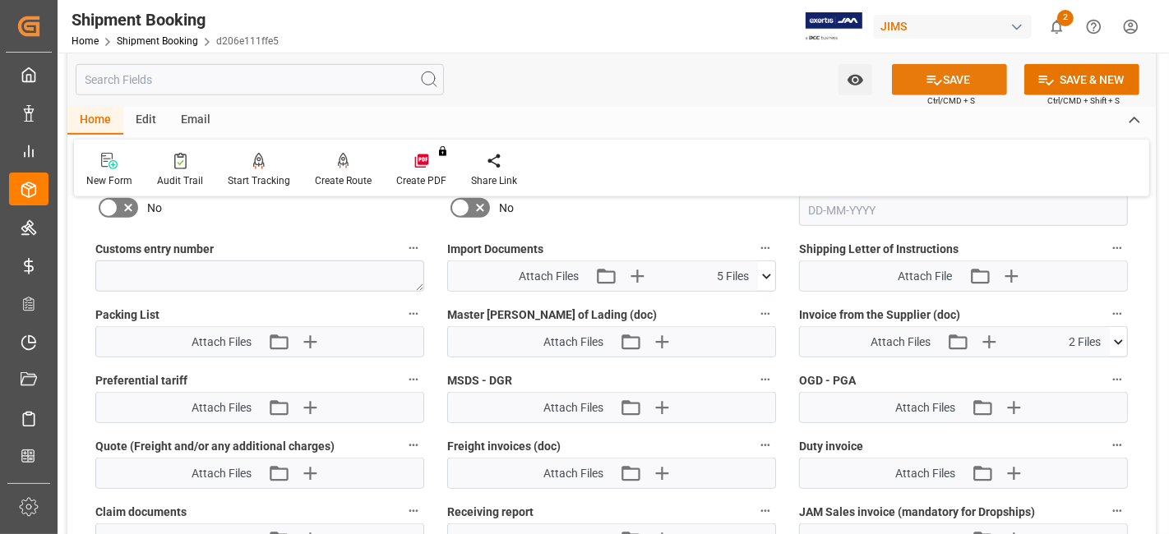
click at [927, 83] on icon at bounding box center [933, 80] width 17 height 17
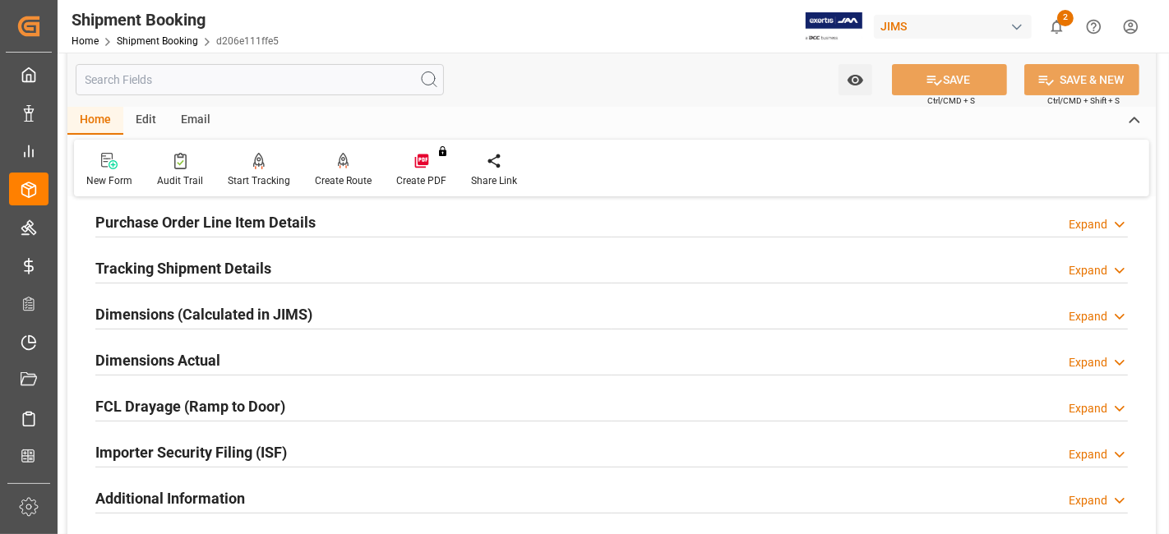
scroll to position [456, 0]
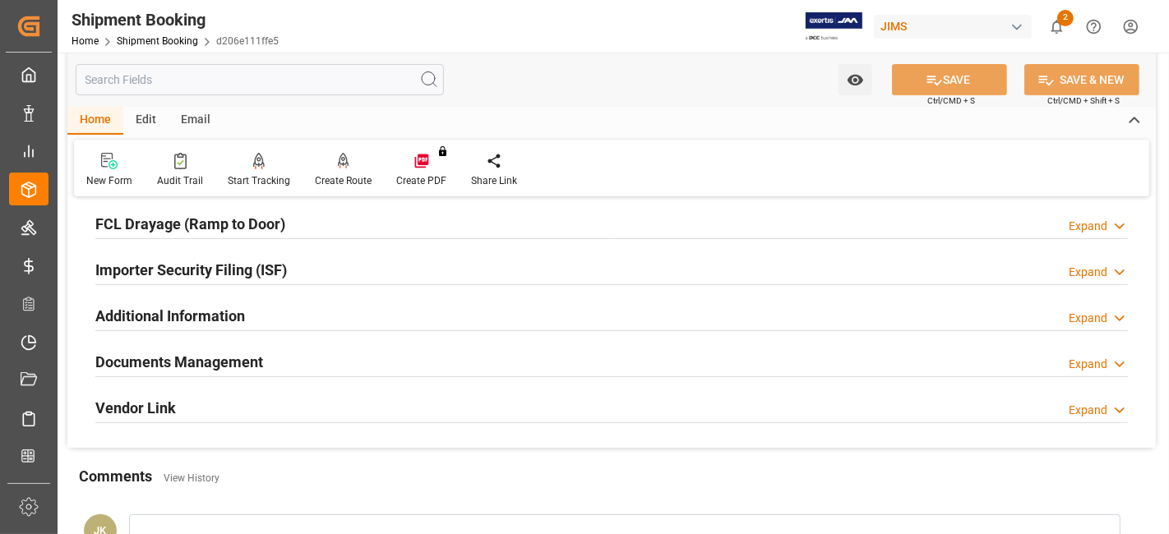
click at [256, 353] on h2 "Documents Management" at bounding box center [179, 362] width 168 height 22
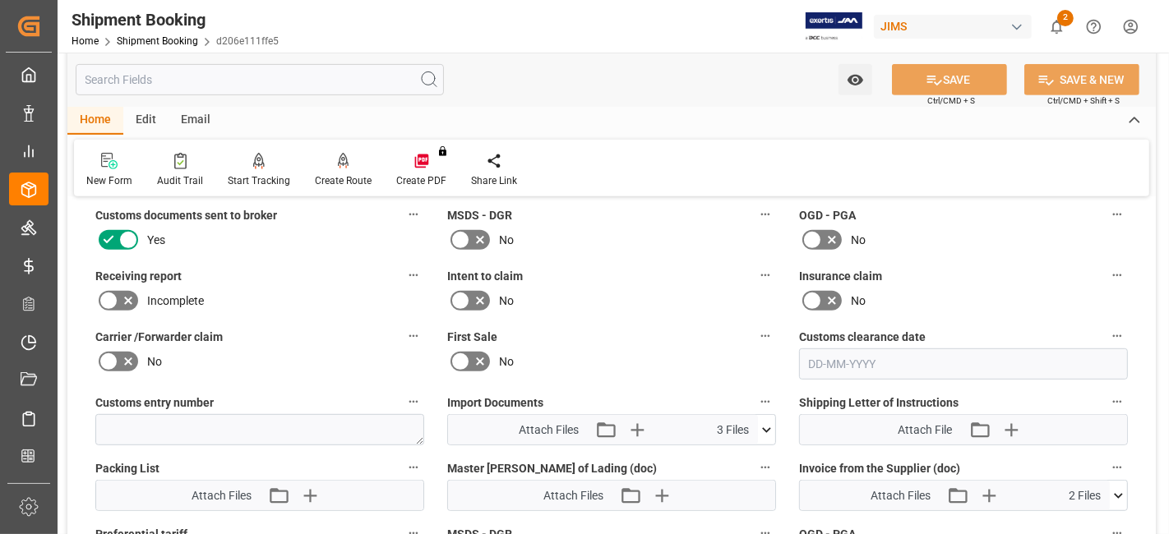
scroll to position [822, 0]
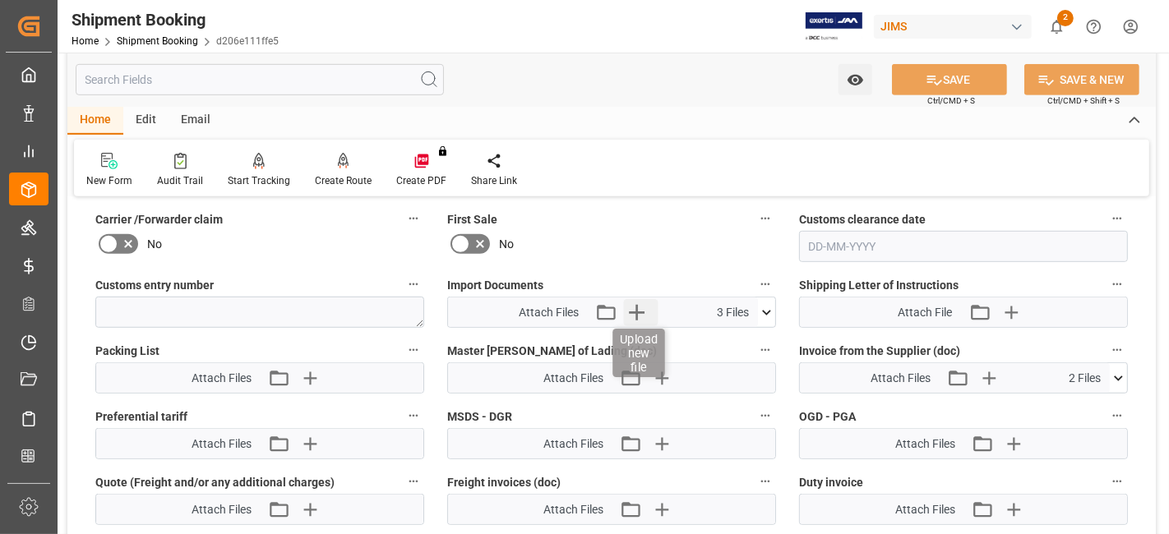
click at [643, 308] on icon "button" at bounding box center [637, 312] width 26 height 26
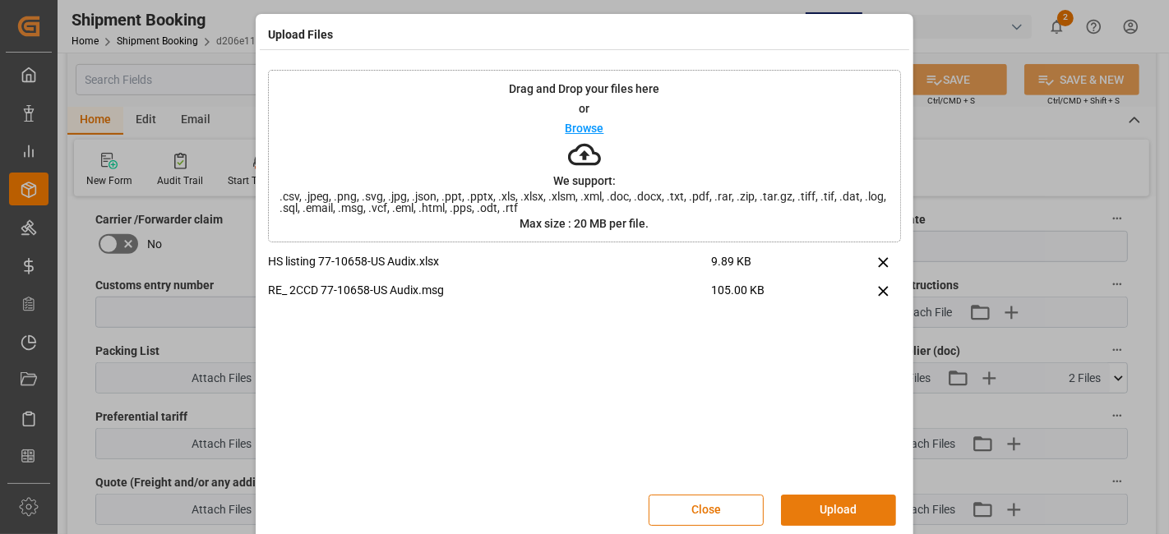
click at [826, 510] on button "Upload" at bounding box center [838, 510] width 115 height 31
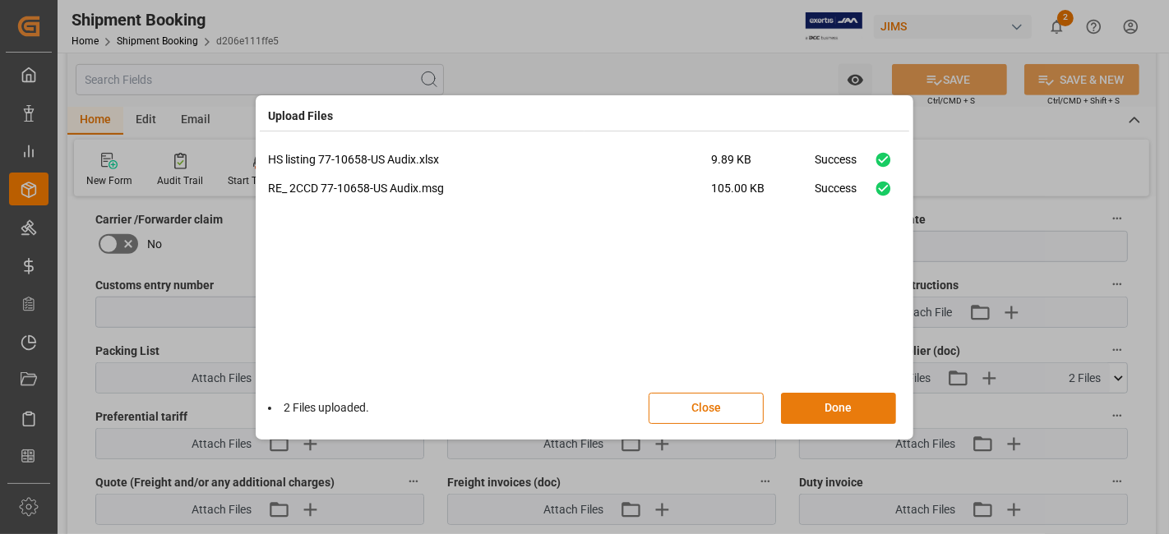
click at [819, 405] on button "Done" at bounding box center [838, 408] width 115 height 31
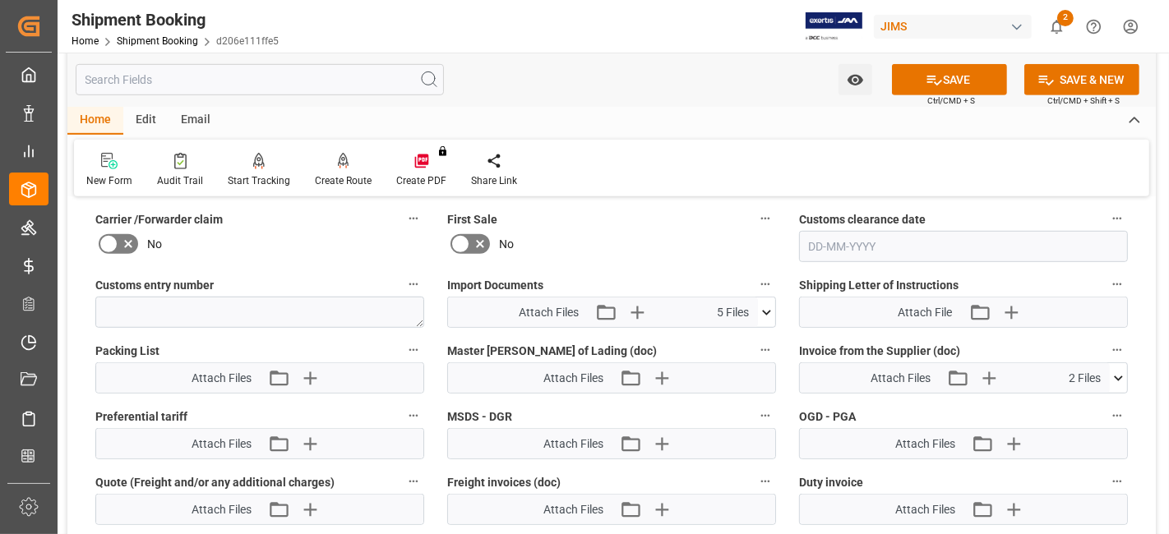
click at [911, 74] on button "SAVE" at bounding box center [949, 79] width 115 height 31
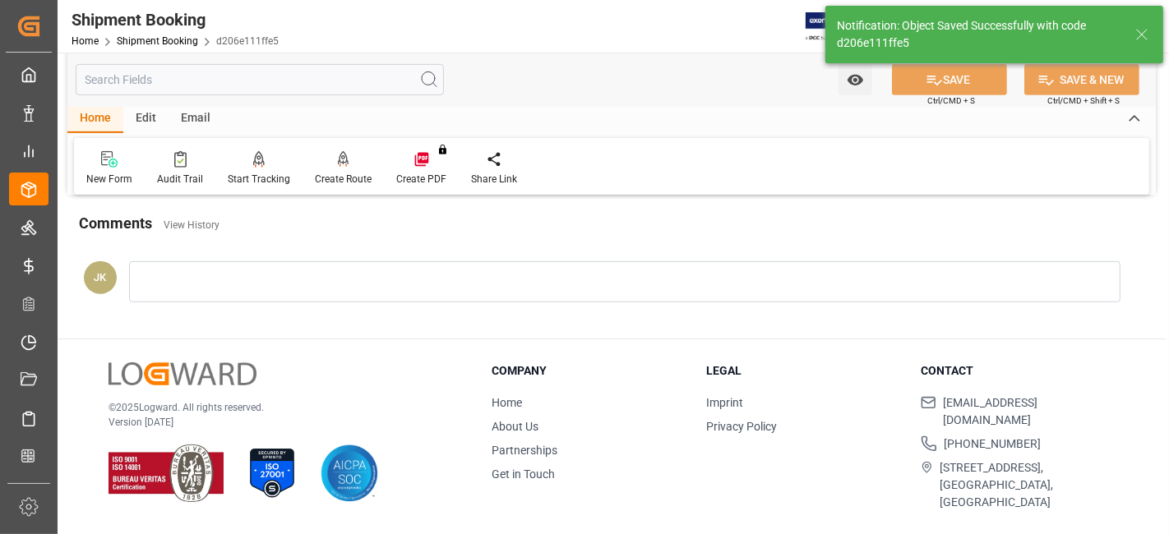
scroll to position [695, 0]
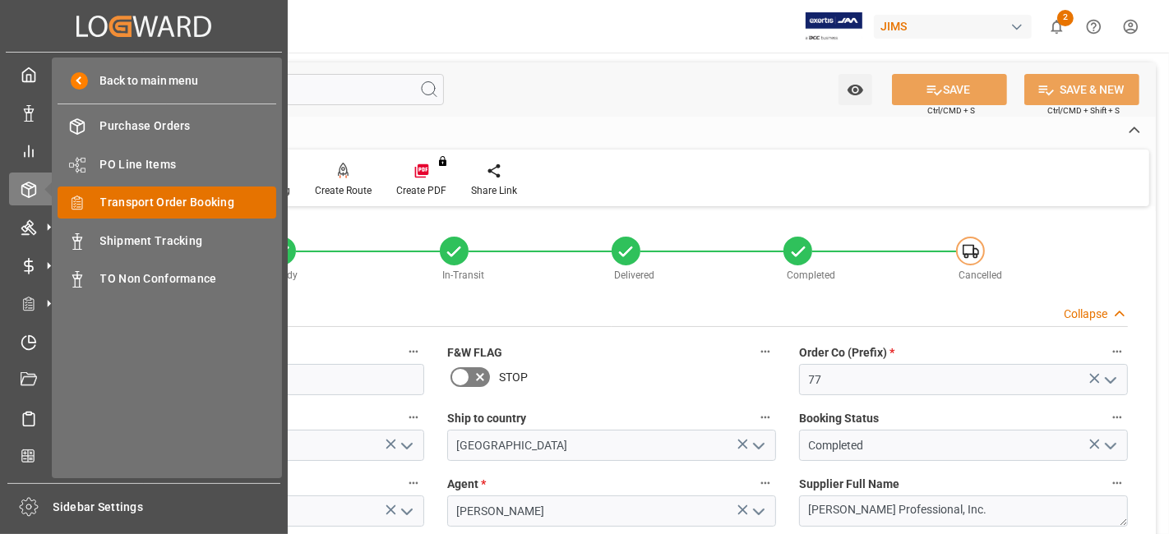
click at [203, 203] on span "Transport Order Booking" at bounding box center [188, 202] width 177 height 17
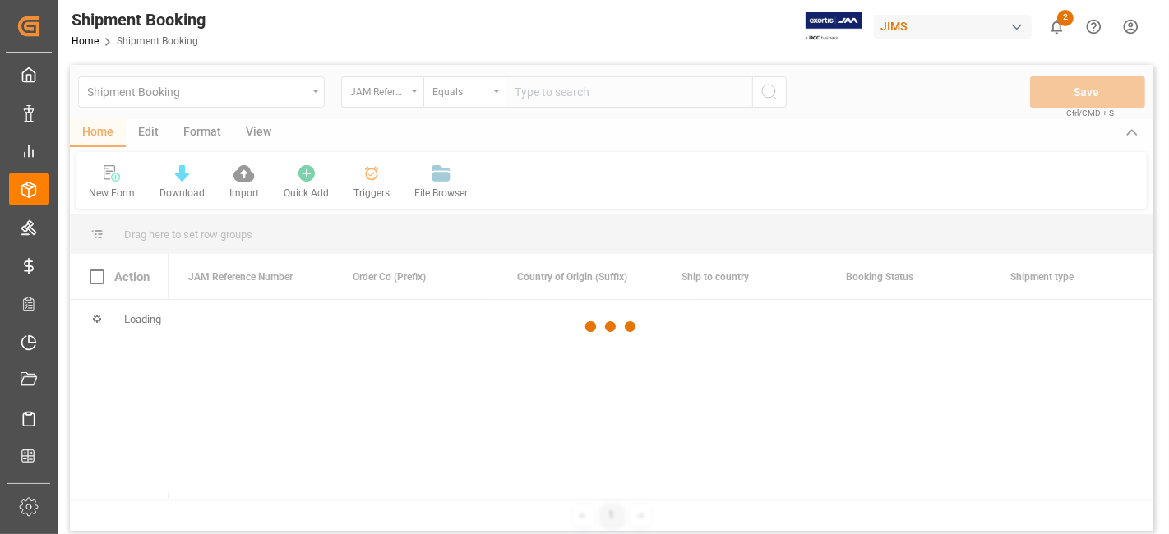
click at [577, 97] on div at bounding box center [611, 327] width 1083 height 524
click at [549, 90] on div at bounding box center [611, 327] width 1083 height 524
click at [544, 93] on div at bounding box center [611, 327] width 1083 height 524
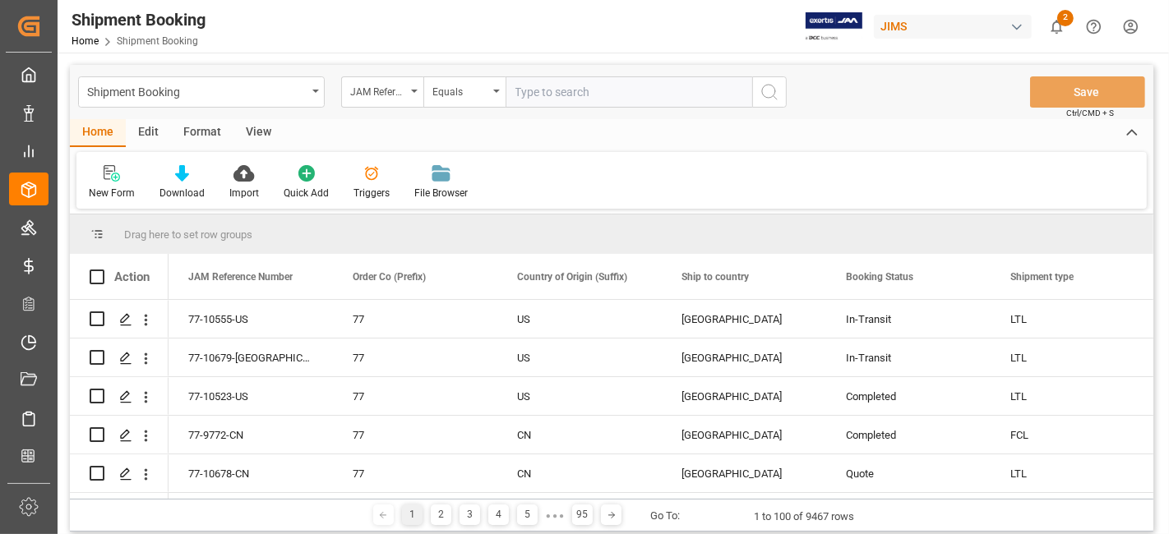
click at [544, 93] on input "text" at bounding box center [628, 91] width 247 height 31
paste input "77-10445-cn"
type input "77-10445-cn"
click at [770, 95] on icon "search button" at bounding box center [769, 92] width 20 height 20
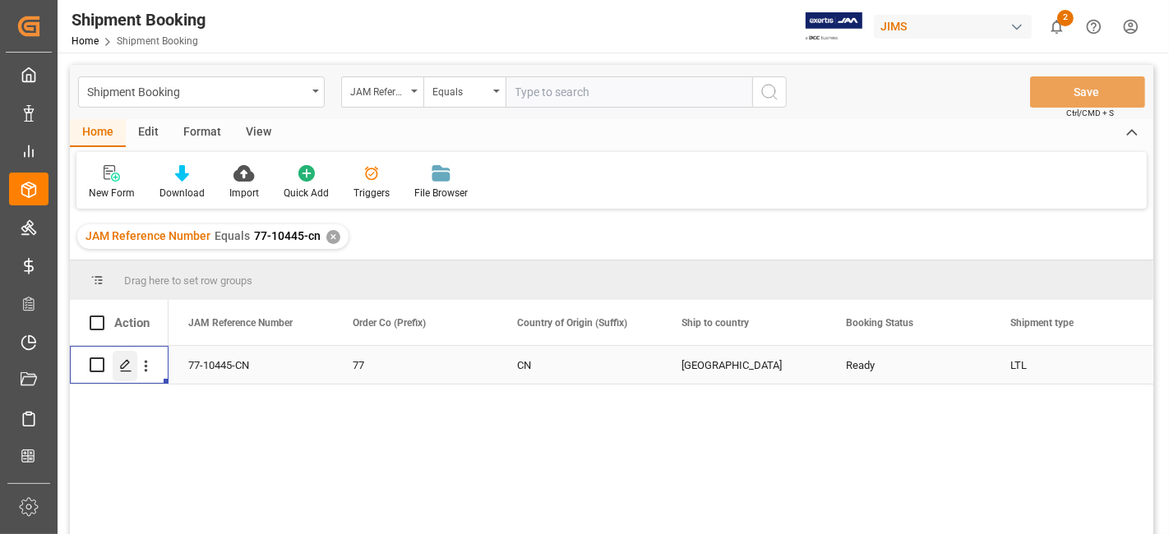
click at [127, 371] on line "Press SPACE to select this row." at bounding box center [126, 371] width 10 height 0
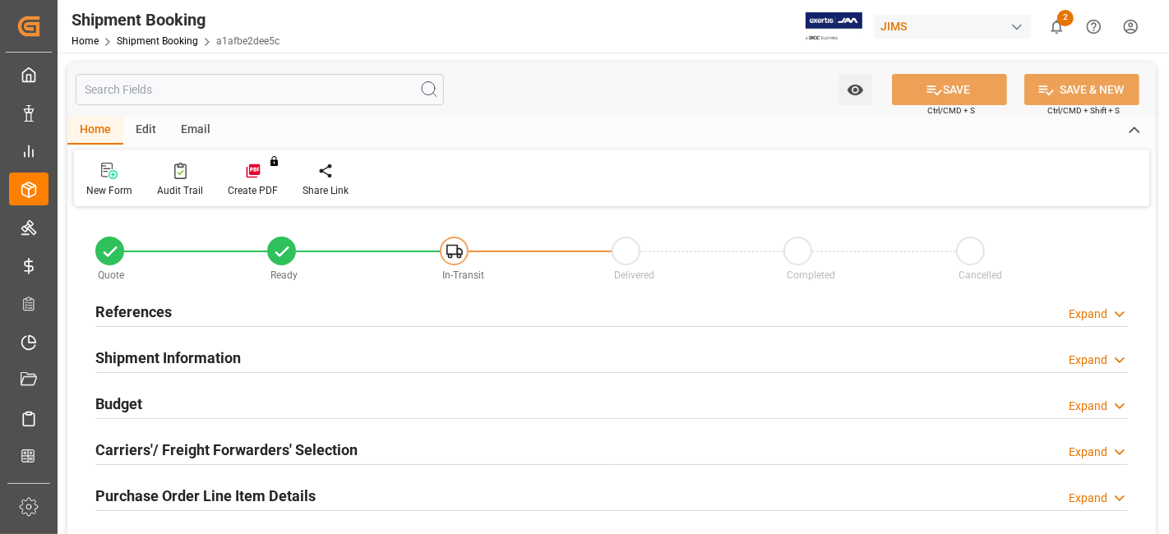
type input "0"
type input "[DATE]"
drag, startPoint x: 183, startPoint y: 316, endPoint x: 273, endPoint y: 350, distance: 96.0
click at [184, 315] on div "References Expand" at bounding box center [611, 310] width 1032 height 31
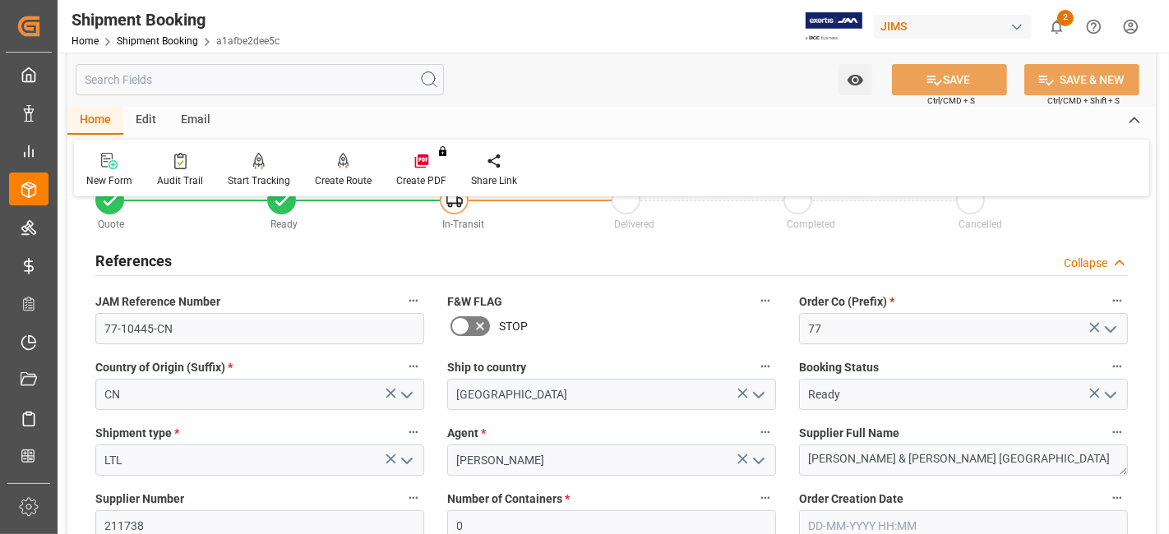
scroll to position [91, 0]
